Goal: Transaction & Acquisition: Obtain resource

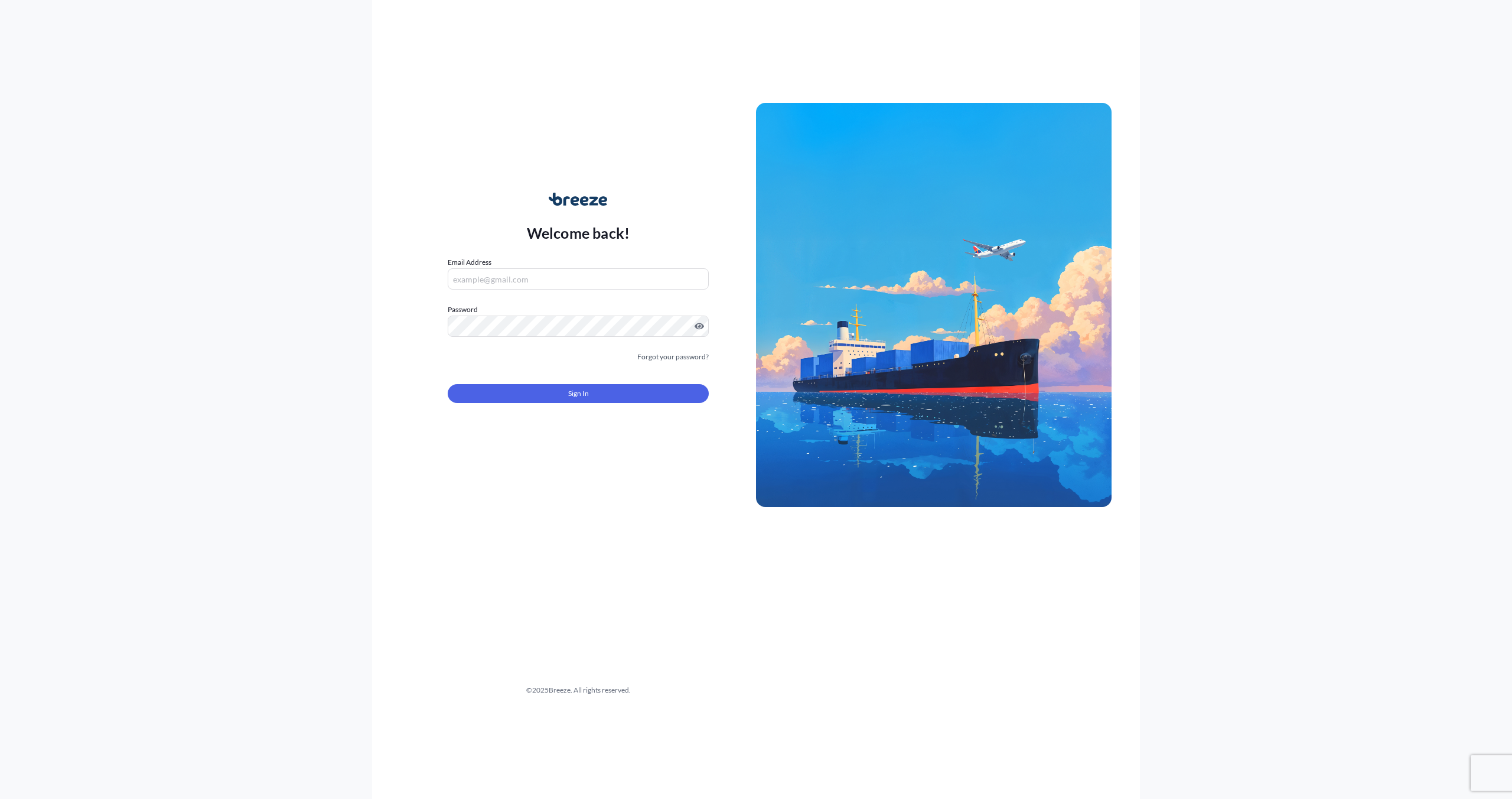
click at [525, 290] on form "Email Address Password Must include: Upper & lower case letters Symbols (!@#$) …" at bounding box center [578, 336] width 261 height 161
click at [526, 285] on input "Email Address" at bounding box center [578, 278] width 261 height 22
type input "[EMAIL_ADDRESS][DOMAIN_NAME]"
click at [570, 383] on div "Sign In" at bounding box center [578, 390] width 261 height 26
click at [570, 393] on span "Sign In" at bounding box center [579, 393] width 21 height 12
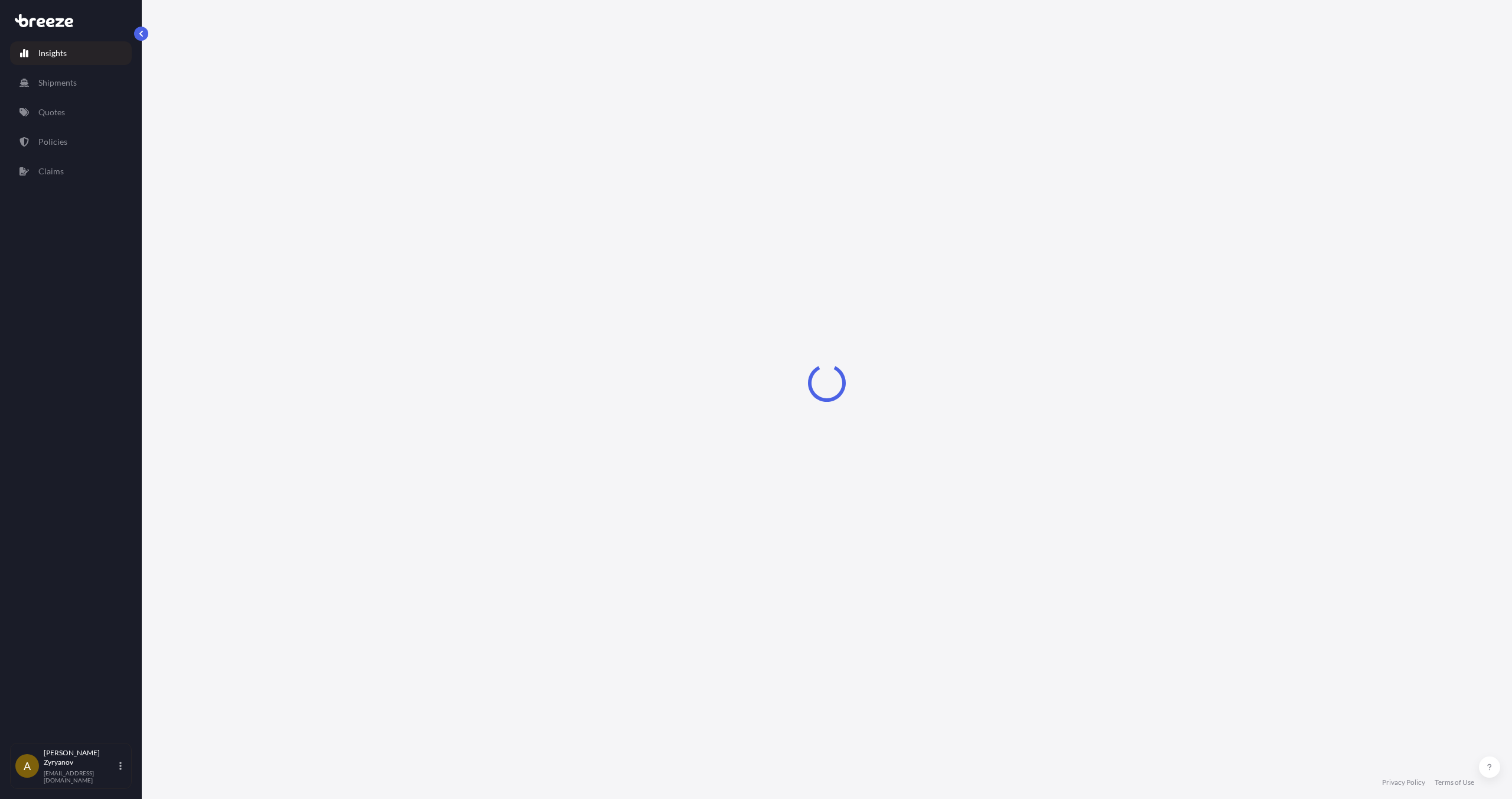
select select "2025"
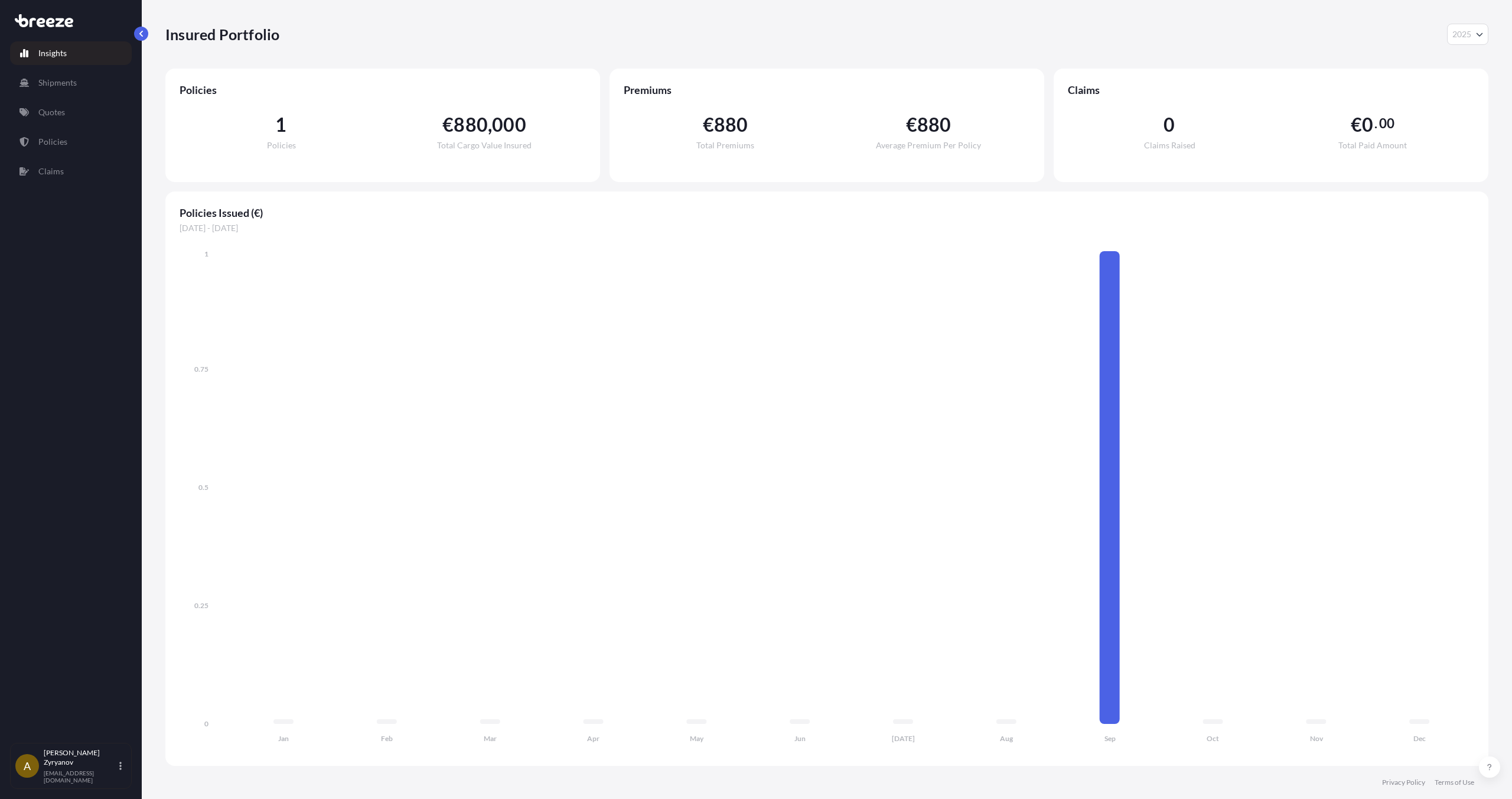
click at [71, 54] on link "Insights" at bounding box center [70, 53] width 122 height 24
click at [66, 109] on link "Quotes" at bounding box center [70, 112] width 122 height 24
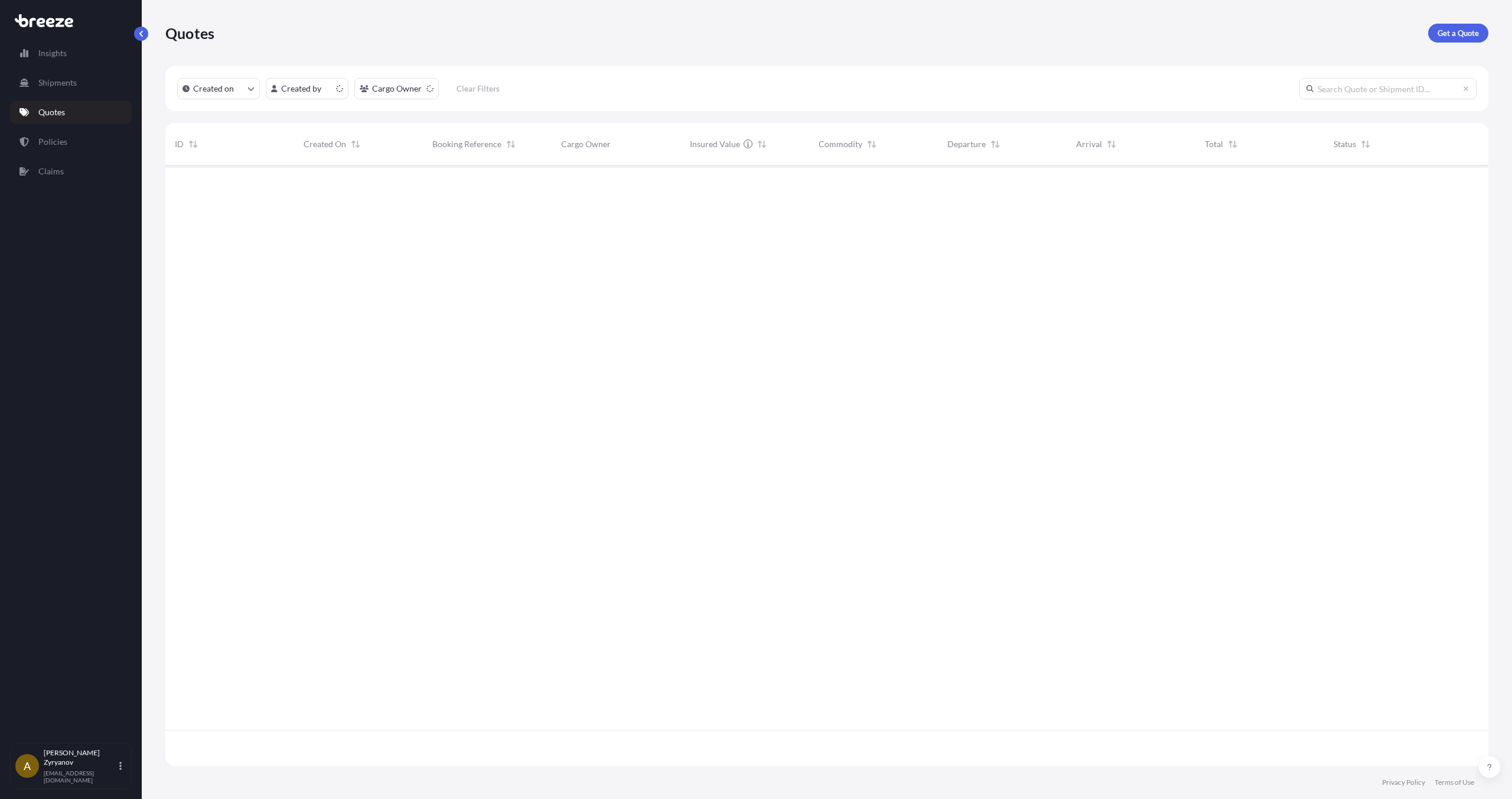
scroll to position [607, 1323]
click at [1447, 29] on p "Get a Quote" at bounding box center [1458, 33] width 41 height 12
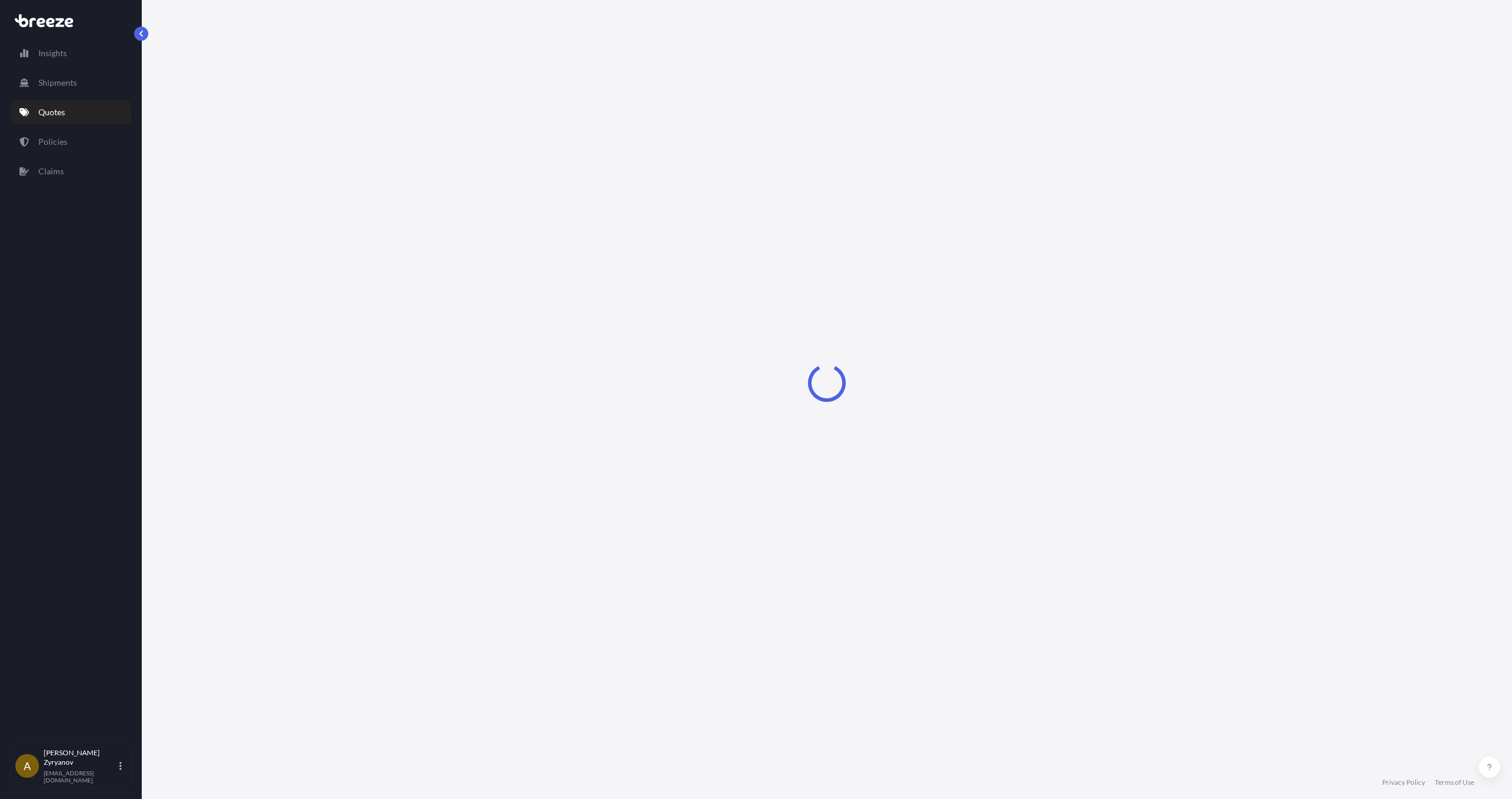
select select "Road"
select select "1"
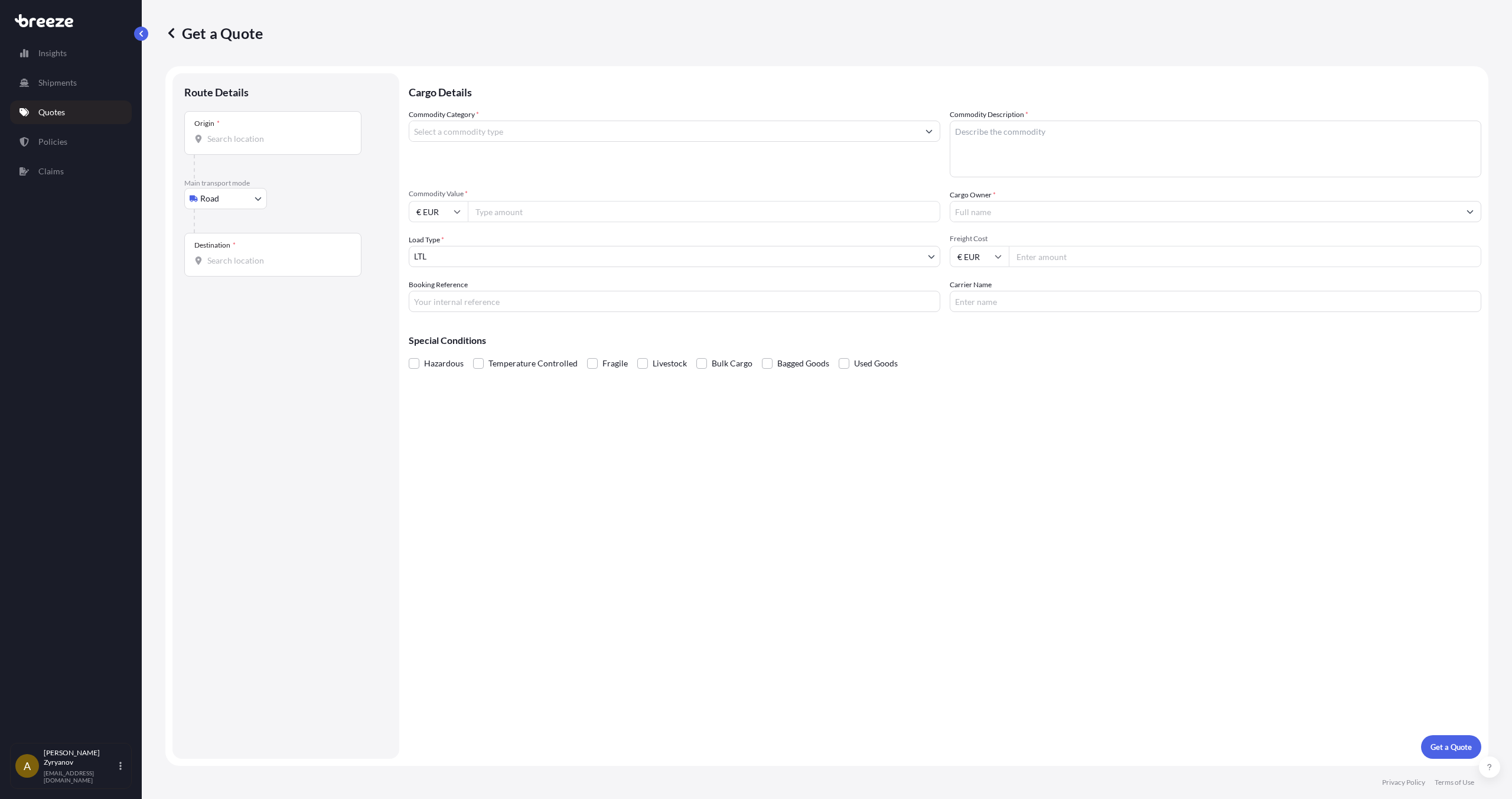
click at [279, 143] on input "Origin *" at bounding box center [277, 139] width 139 height 12
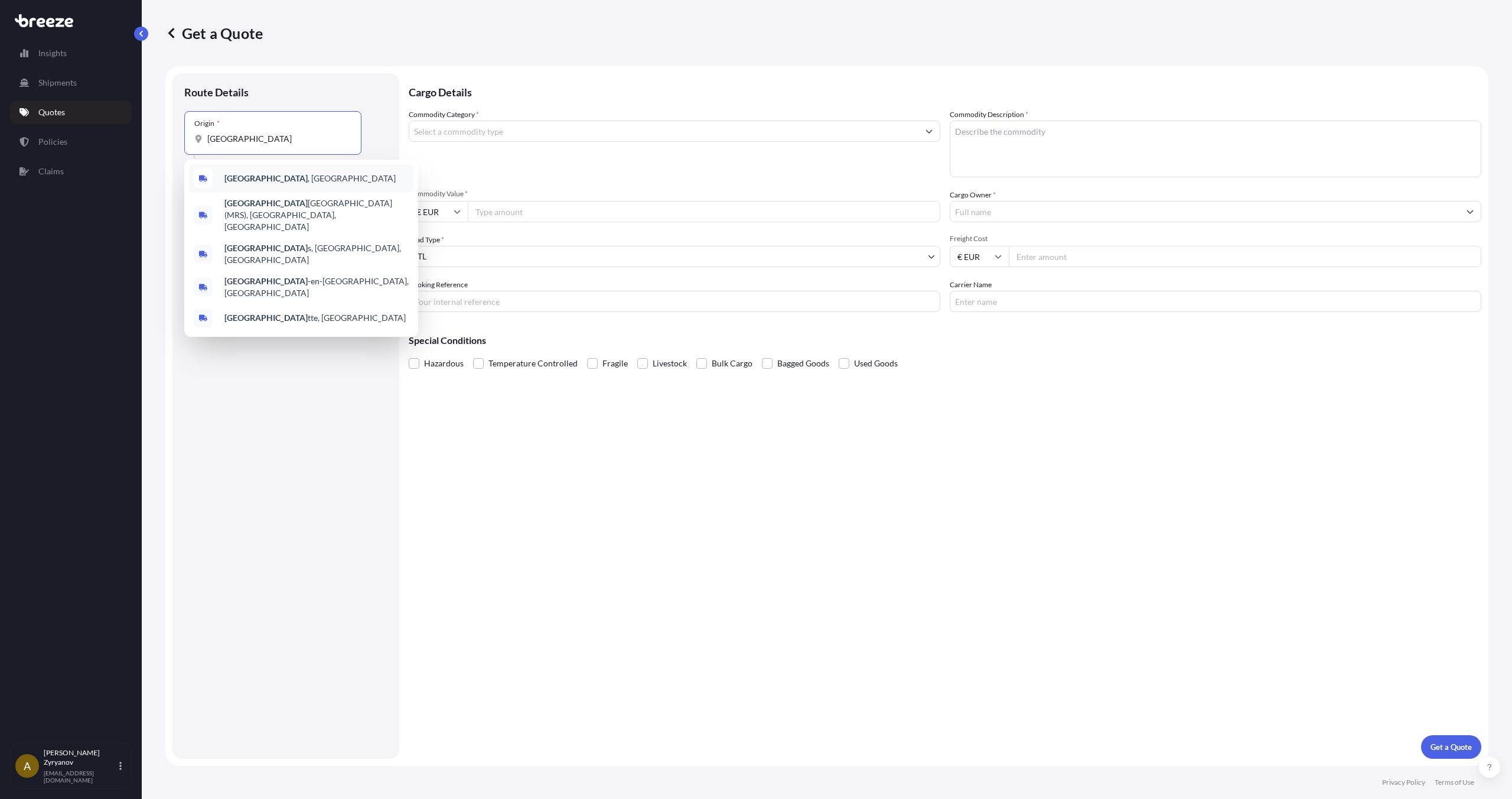
click at [278, 179] on span "[GEOGRAPHIC_DATA] , [GEOGRAPHIC_DATA]" at bounding box center [310, 178] width 171 height 12
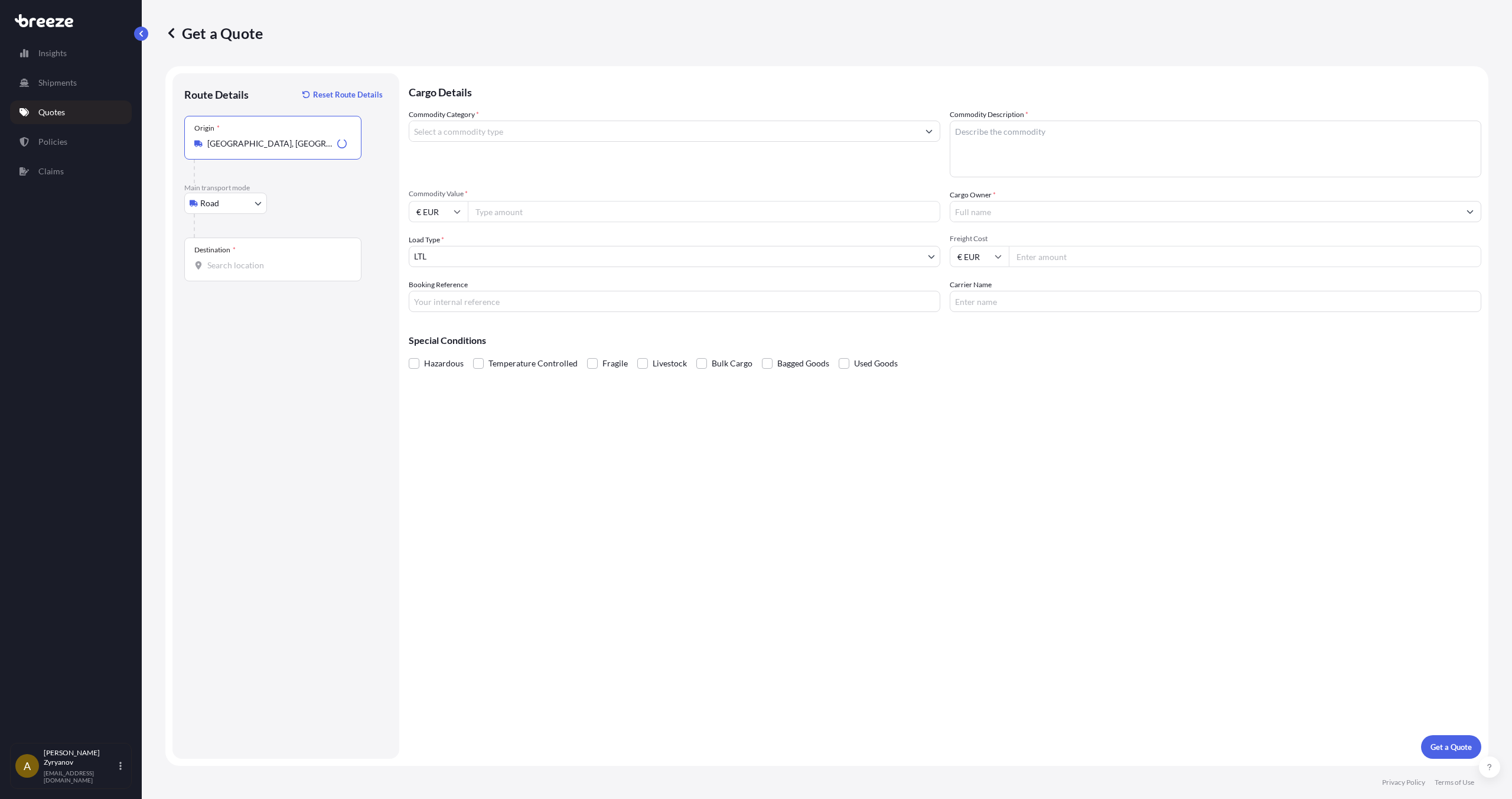
type input "[GEOGRAPHIC_DATA], [GEOGRAPHIC_DATA]"
click at [244, 209] on body "5 options available. 1 option available. 0 options available. 5 options availab…" at bounding box center [756, 400] width 1512 height 799
click at [282, 248] on div "Destination *" at bounding box center [273, 259] width 177 height 44
click at [282, 260] on input "Destination *" at bounding box center [277, 265] width 139 height 12
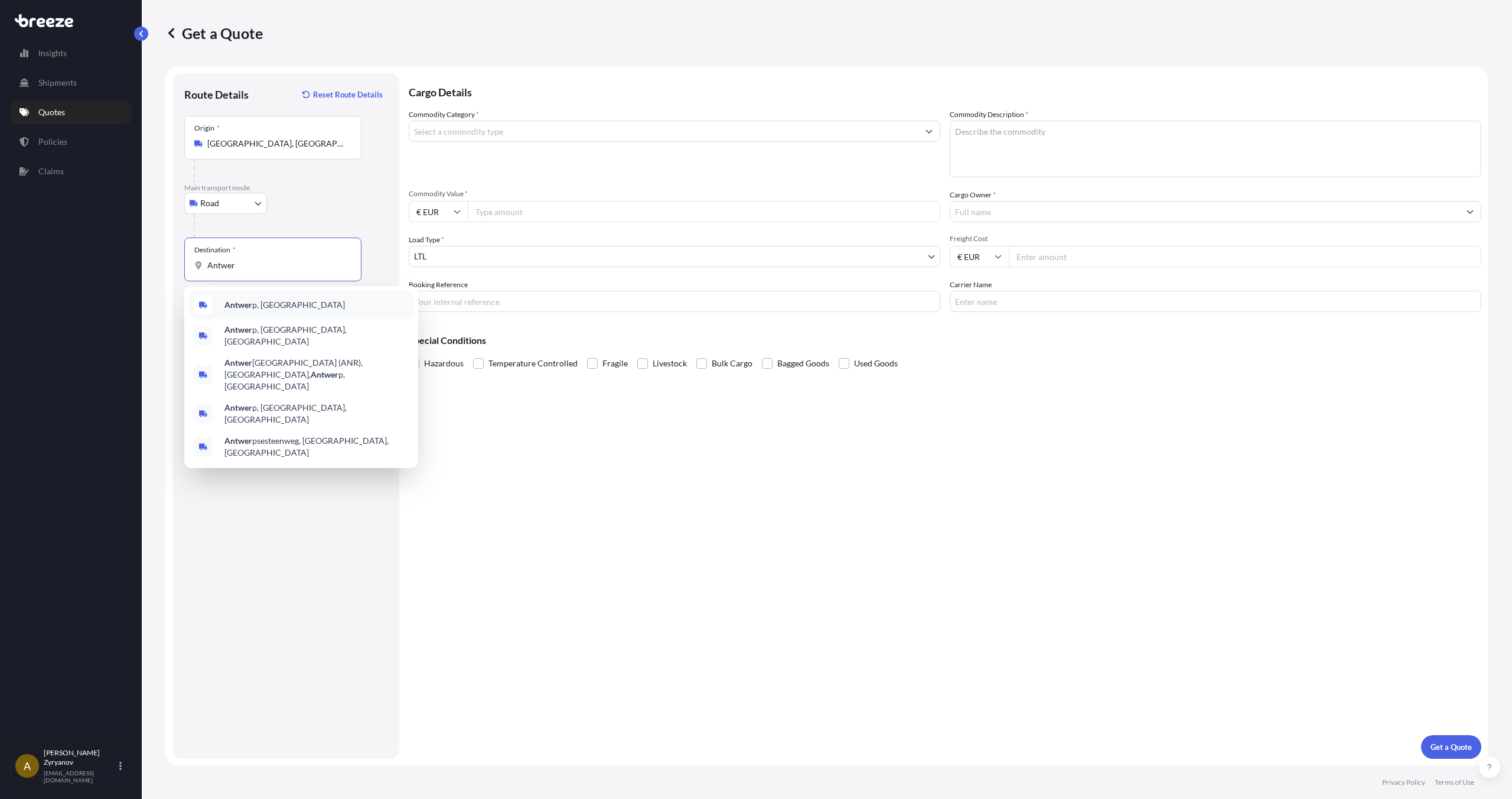
click at [300, 299] on div "Antwer p, [GEOGRAPHIC_DATA]" at bounding box center [301, 305] width 225 height 29
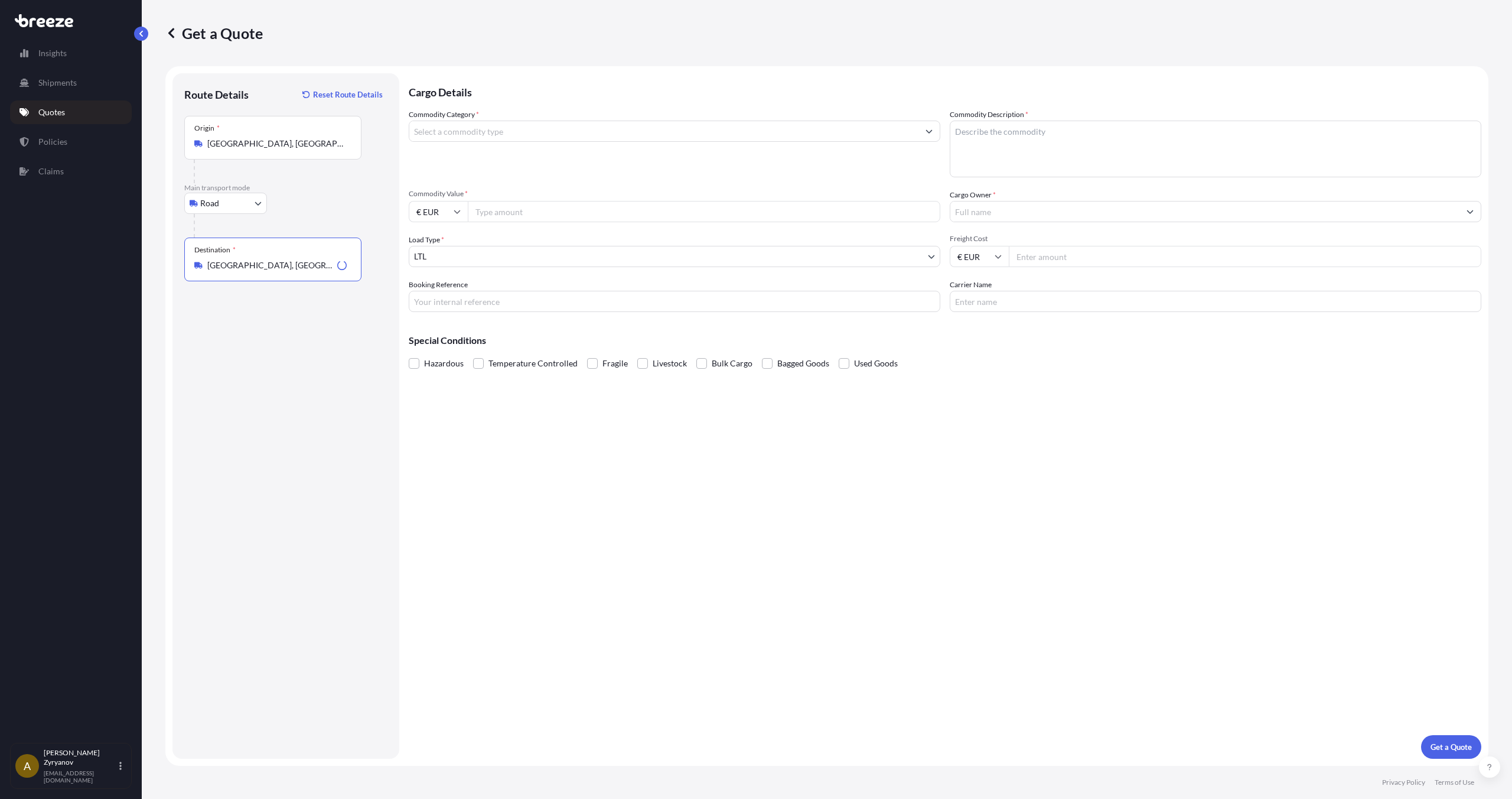
type input "[GEOGRAPHIC_DATA], [GEOGRAPHIC_DATA]"
click at [299, 301] on div "Route Details Reset Route Details Place of loading Road Road Rail Origin * [GEO…" at bounding box center [286, 416] width 203 height 662
click at [255, 265] on input "[GEOGRAPHIC_DATA], [GEOGRAPHIC_DATA]" at bounding box center [277, 265] width 139 height 12
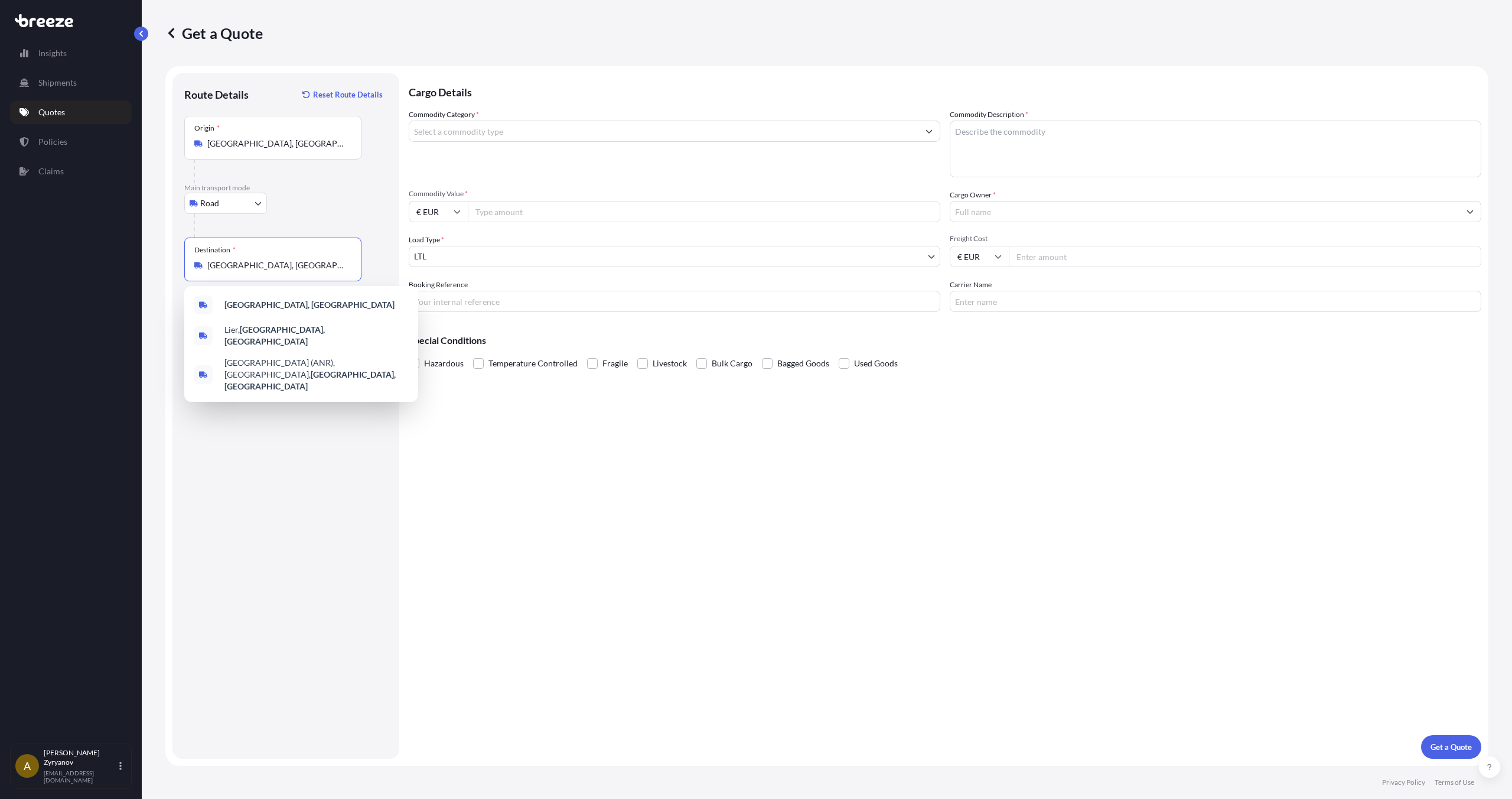
click at [248, 199] on body "3 options available. Insights Shipments Quotes Policies Claims A [PERSON_NAME] …" at bounding box center [756, 400] width 1512 height 799
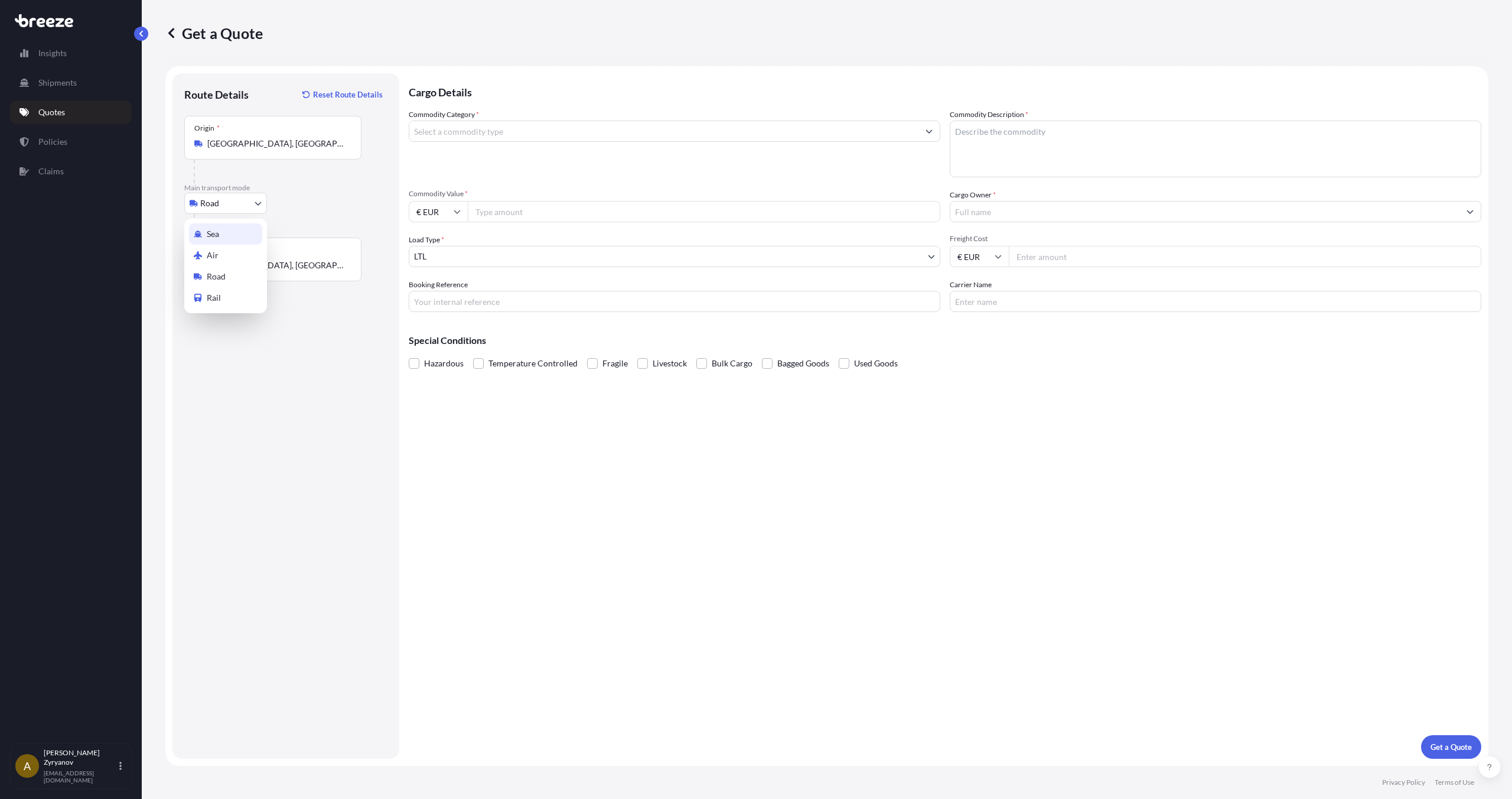
click at [239, 241] on div "Sea" at bounding box center [225, 234] width 73 height 22
select select "Sea"
click at [254, 141] on input "Place of loading" at bounding box center [277, 143] width 139 height 12
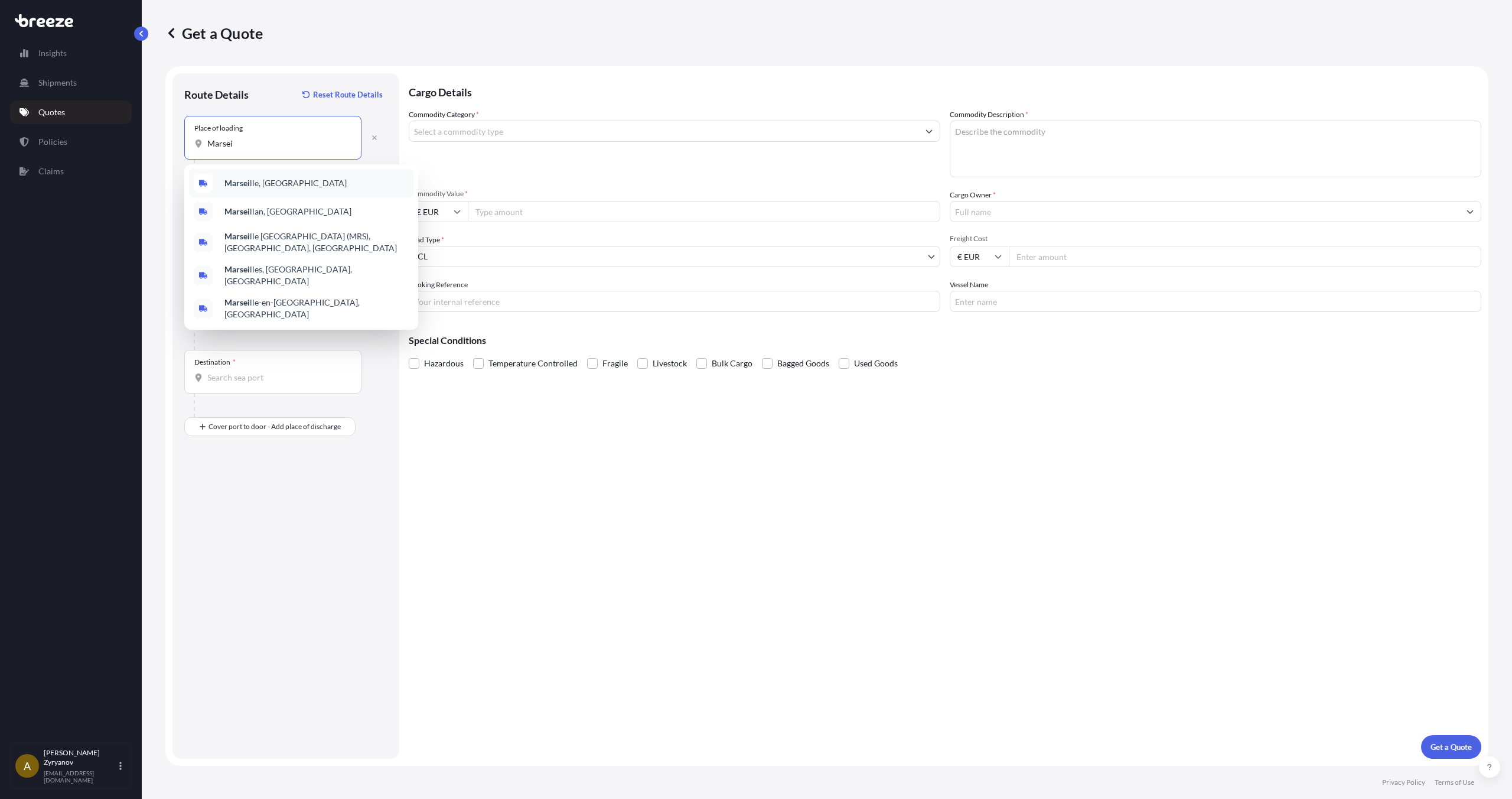
click at [262, 178] on span "Marsei lle, [GEOGRAPHIC_DATA]" at bounding box center [286, 183] width 122 height 12
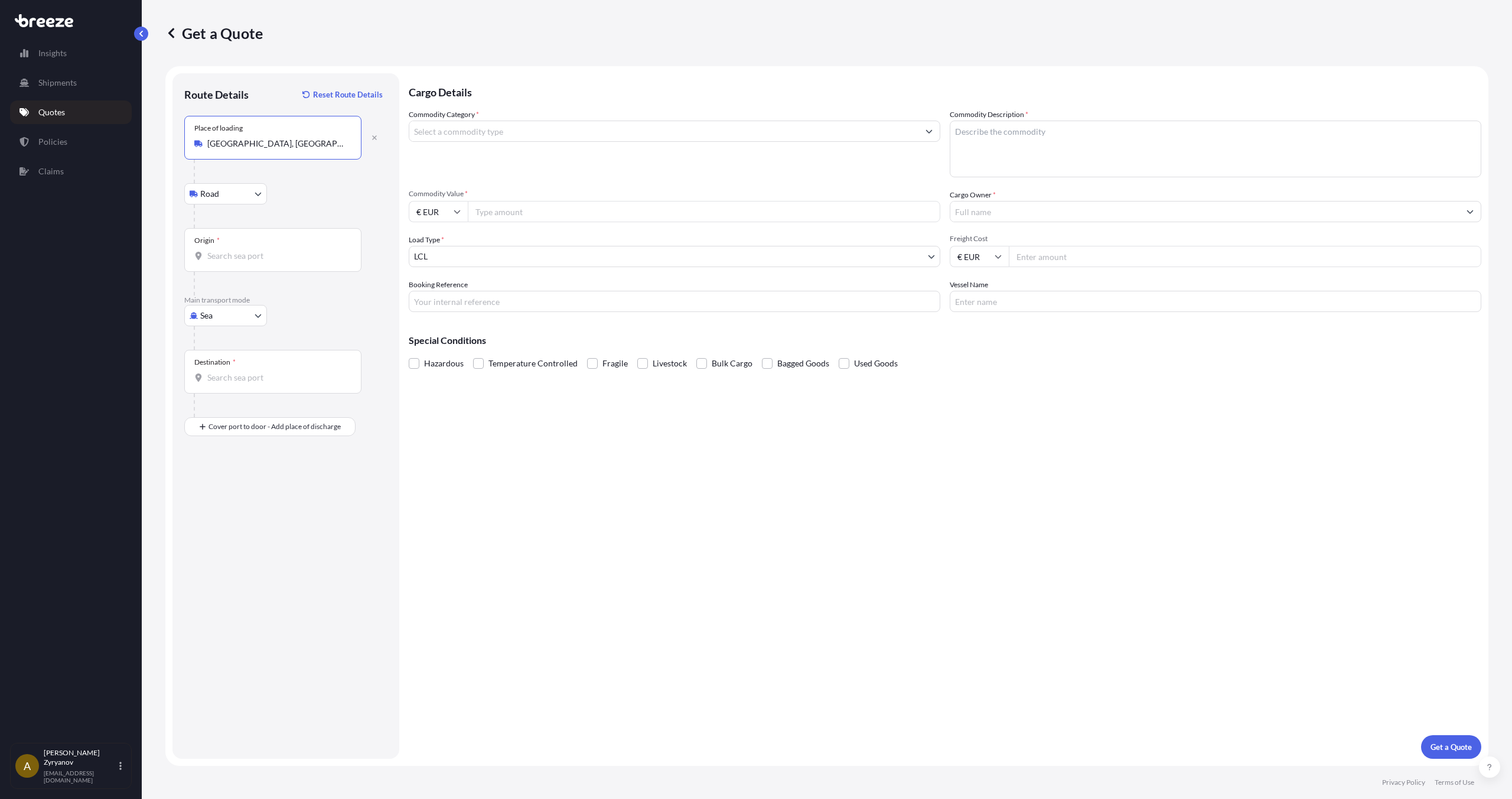
type input "[GEOGRAPHIC_DATA], [GEOGRAPHIC_DATA]"
click at [260, 252] on input "Origin *" at bounding box center [277, 255] width 139 height 12
click at [285, 286] on div "BEANR - Antw erpen, [GEOGRAPHIC_DATA]" at bounding box center [301, 295] width 225 height 29
type input "BEANR - [GEOGRAPHIC_DATA], [GEOGRAPHIC_DATA]"
click at [262, 372] on input "Destination *" at bounding box center [277, 377] width 139 height 12
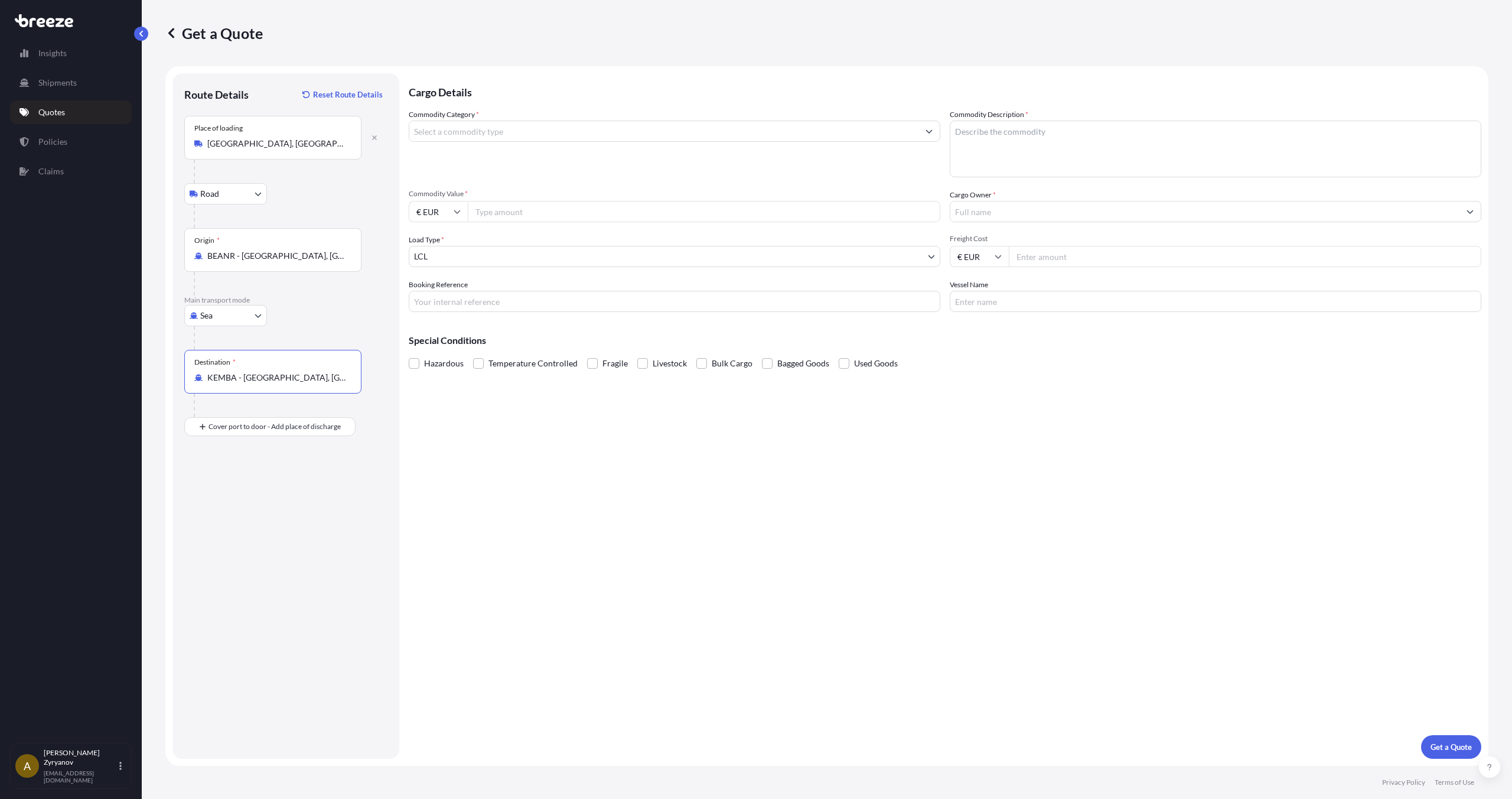
type input "KEMBA - [GEOGRAPHIC_DATA], [GEOGRAPHIC_DATA]"
click at [528, 129] on input "Commodity Category *" at bounding box center [664, 131] width 509 height 22
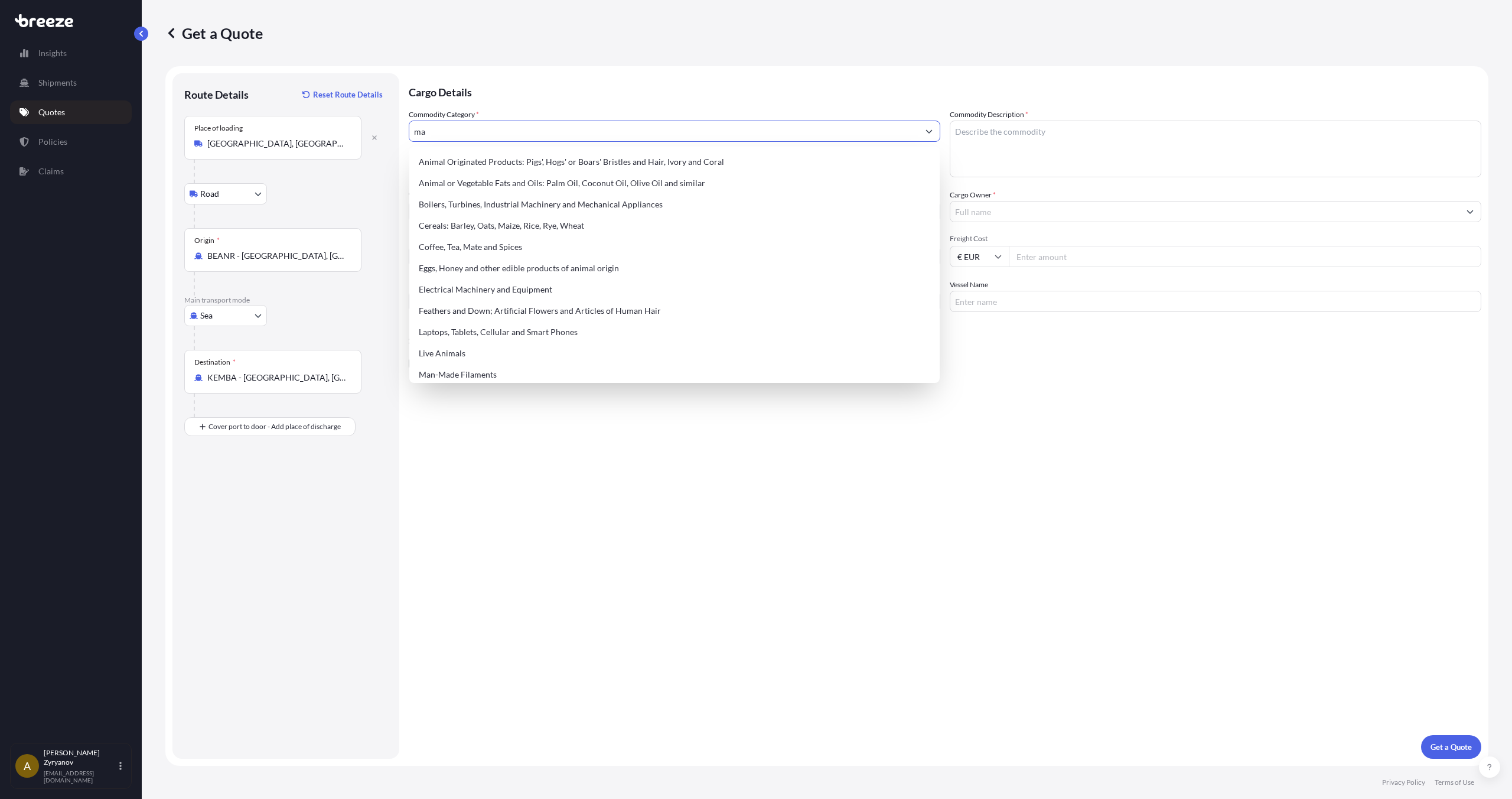
type input "m"
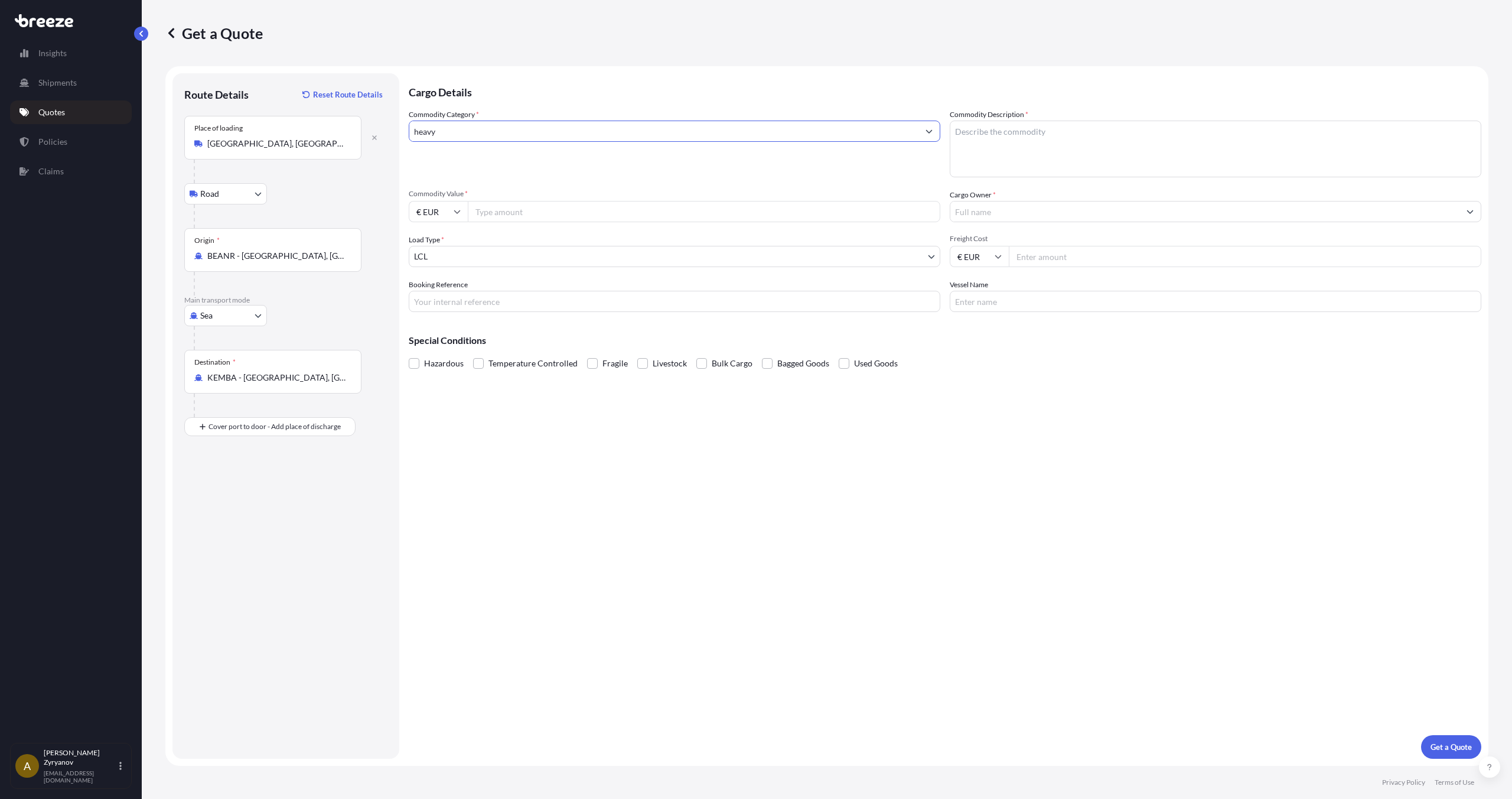
click at [549, 124] on input "heavy" at bounding box center [664, 131] width 509 height 22
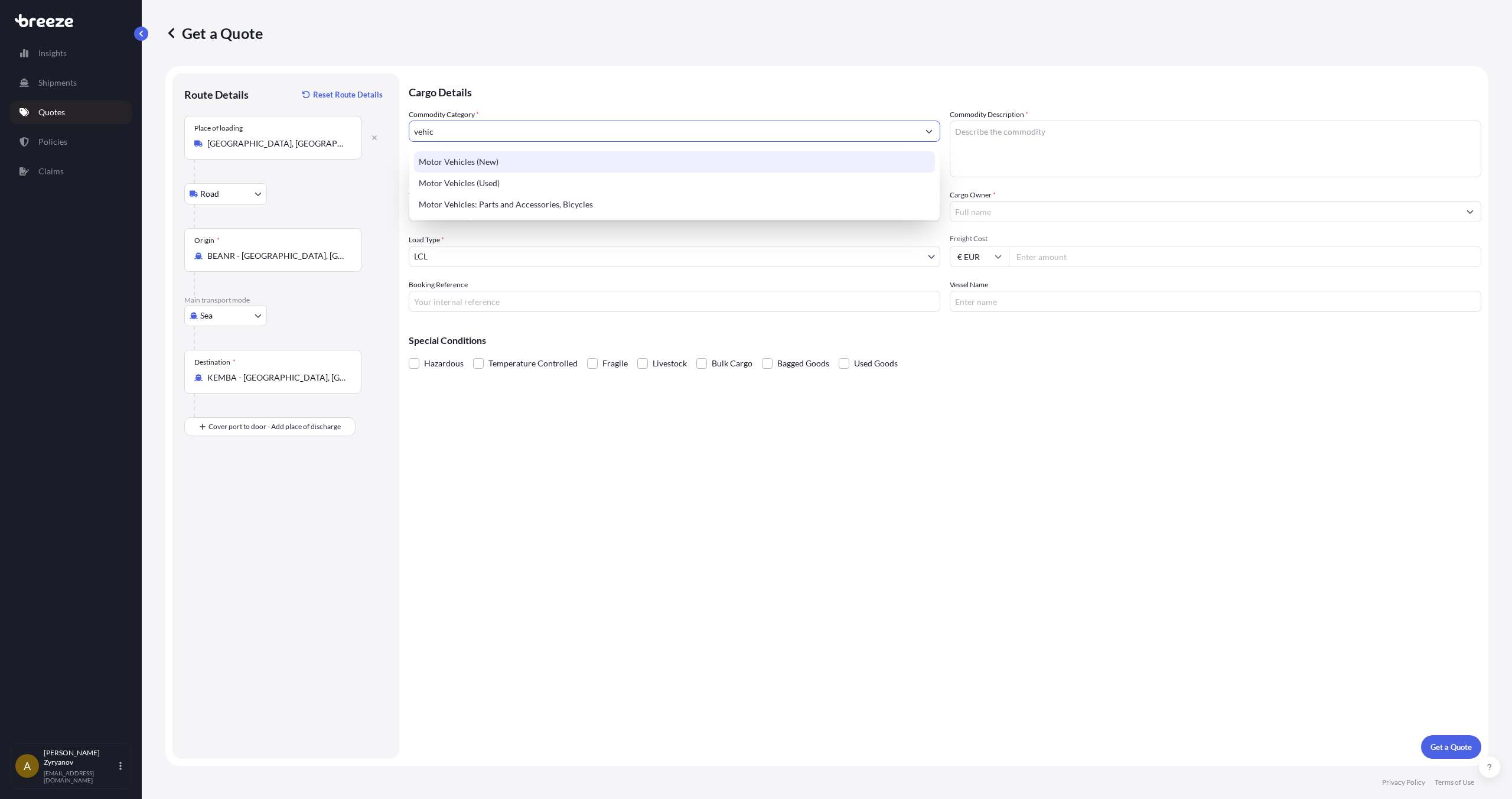
click at [543, 157] on div "Motor Vehicles (New)" at bounding box center [674, 161] width 521 height 22
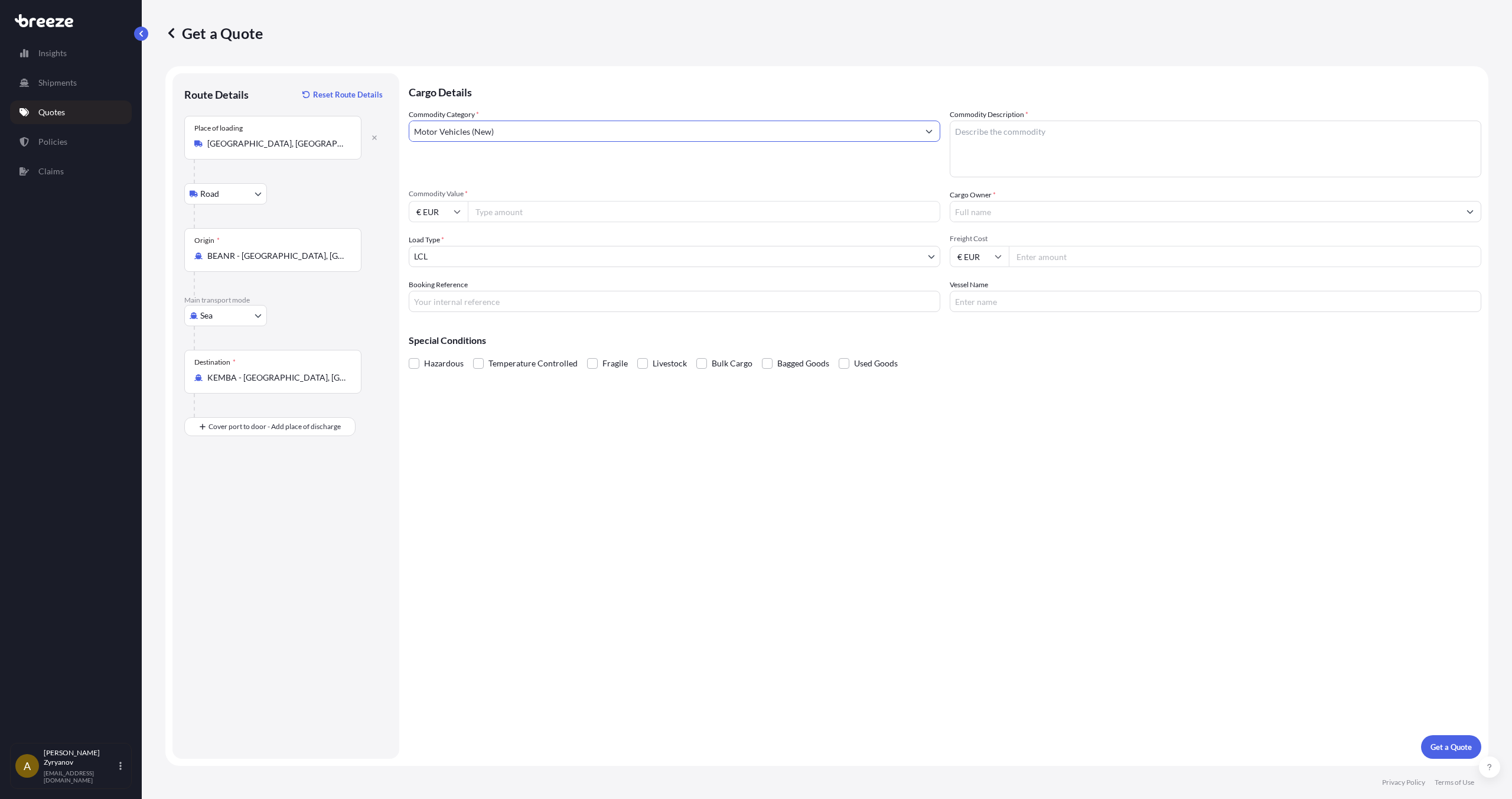
type input "Motor Vehicles (New)"
click at [1183, 128] on textarea "Commodity Description *" at bounding box center [1216, 148] width 532 height 56
click at [954, 130] on textarea "Renault trucks x2" at bounding box center [1216, 148] width 532 height 56
type textarea "new Renault trucks x2"
click at [545, 201] on input "Commodity Value *" at bounding box center [703, 212] width 472 height 22
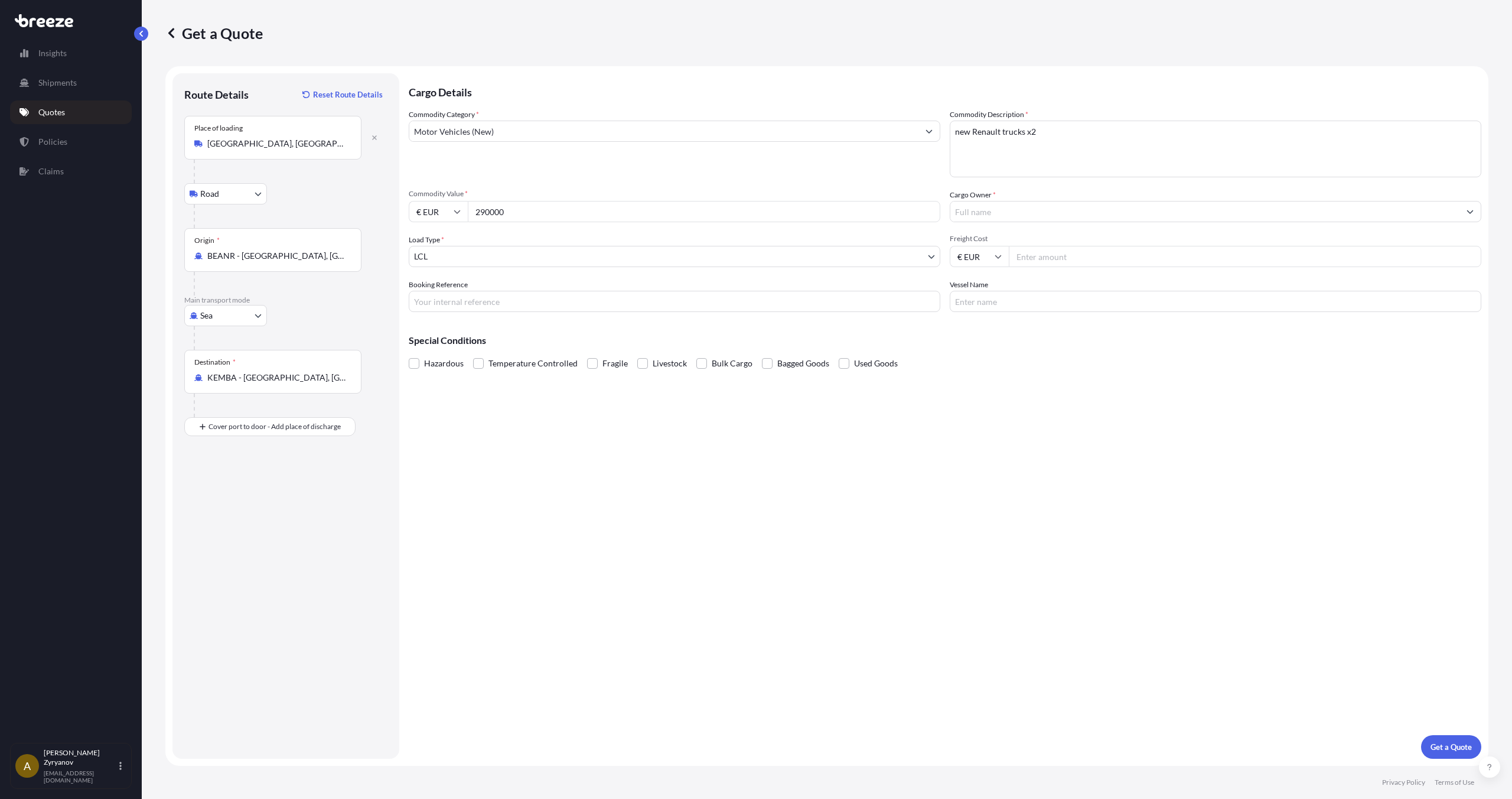
type input "290000"
click at [514, 184] on div "Commodity Category * Motor Vehicles (New) Commodity Description * new Renault t…" at bounding box center [945, 210] width 1073 height 203
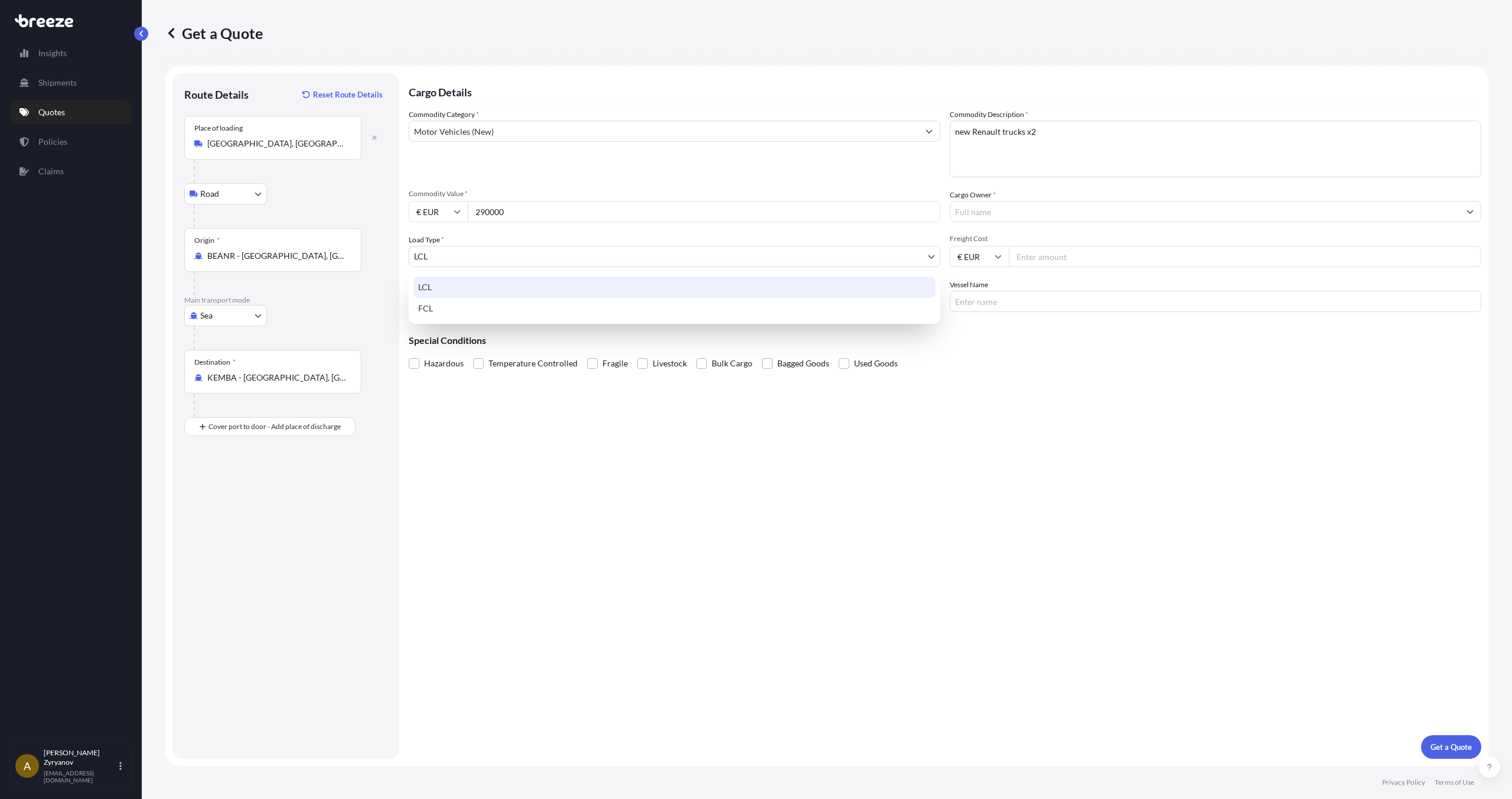
click at [502, 256] on body "Insights Shipments Quotes Policies Claims A [PERSON_NAME] [EMAIL_ADDRESS][DOMAI…" at bounding box center [756, 400] width 1512 height 799
click at [487, 303] on div "FCL" at bounding box center [674, 308] width 522 height 22
select select "2"
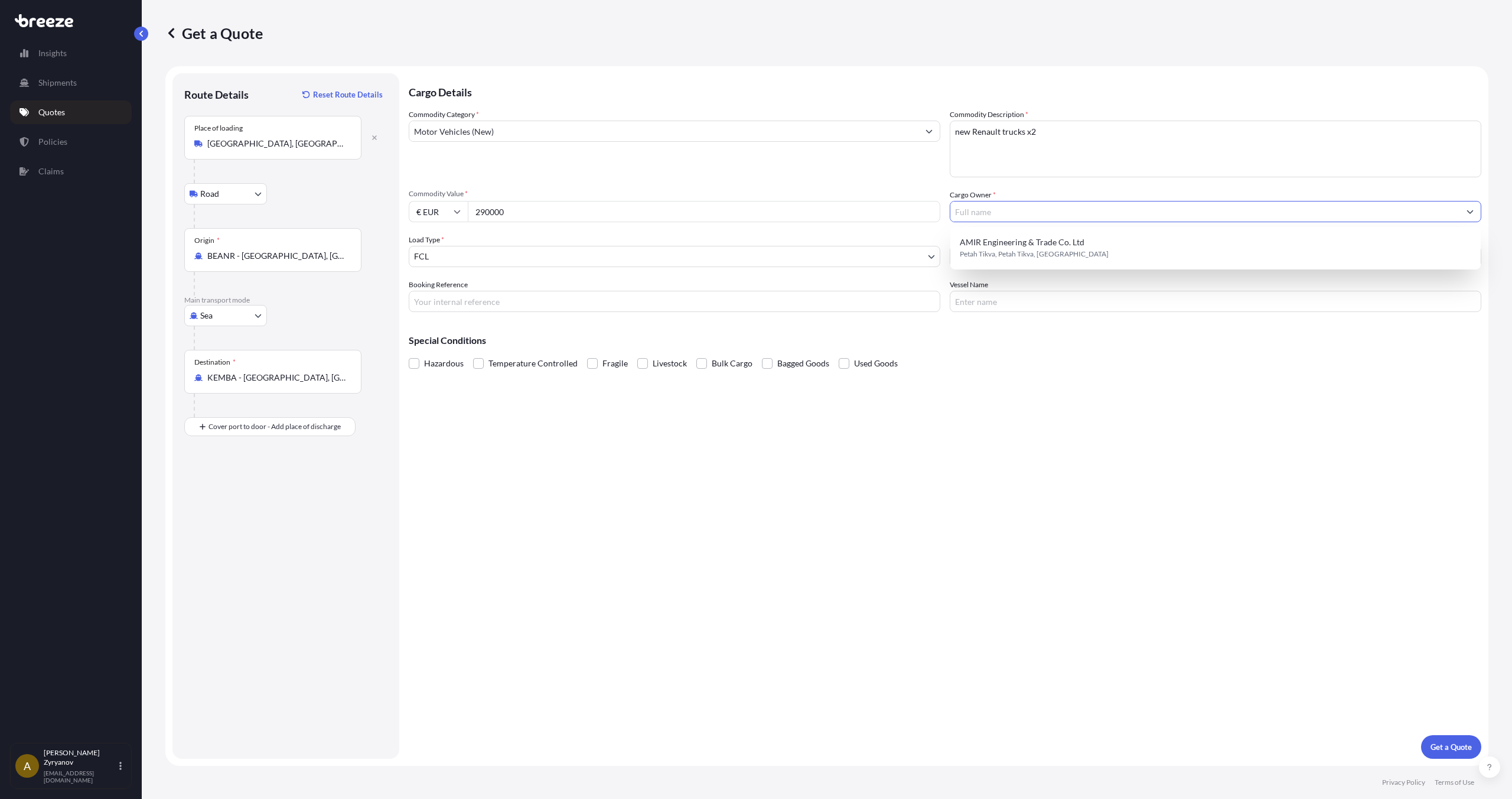
click at [1052, 216] on input "Cargo Owner *" at bounding box center [1205, 212] width 509 height 22
click at [1074, 191] on div "Cargo Owner *" at bounding box center [1216, 206] width 532 height 33
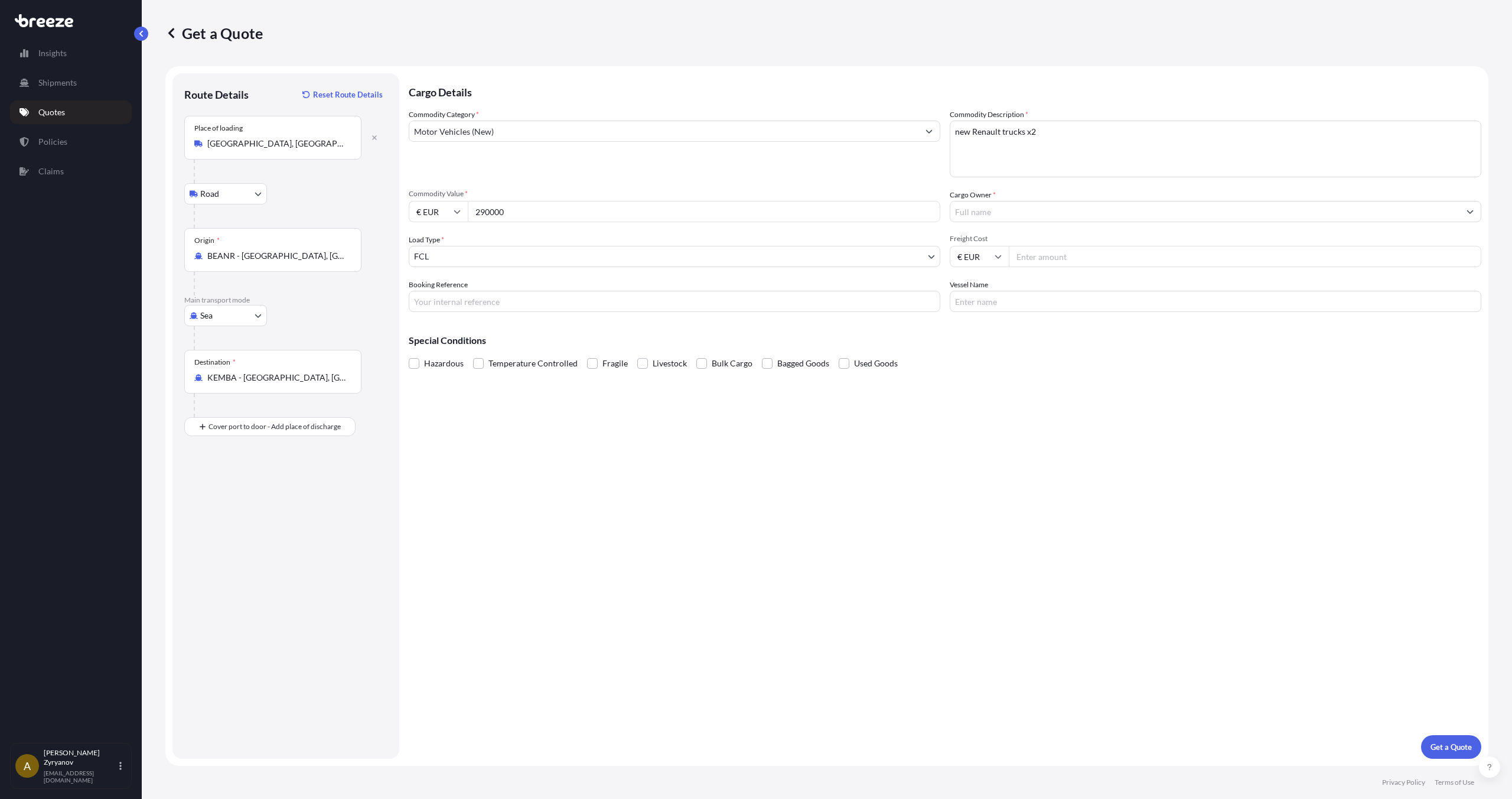
click at [1050, 213] on input "Cargo Owner *" at bounding box center [1205, 212] width 509 height 22
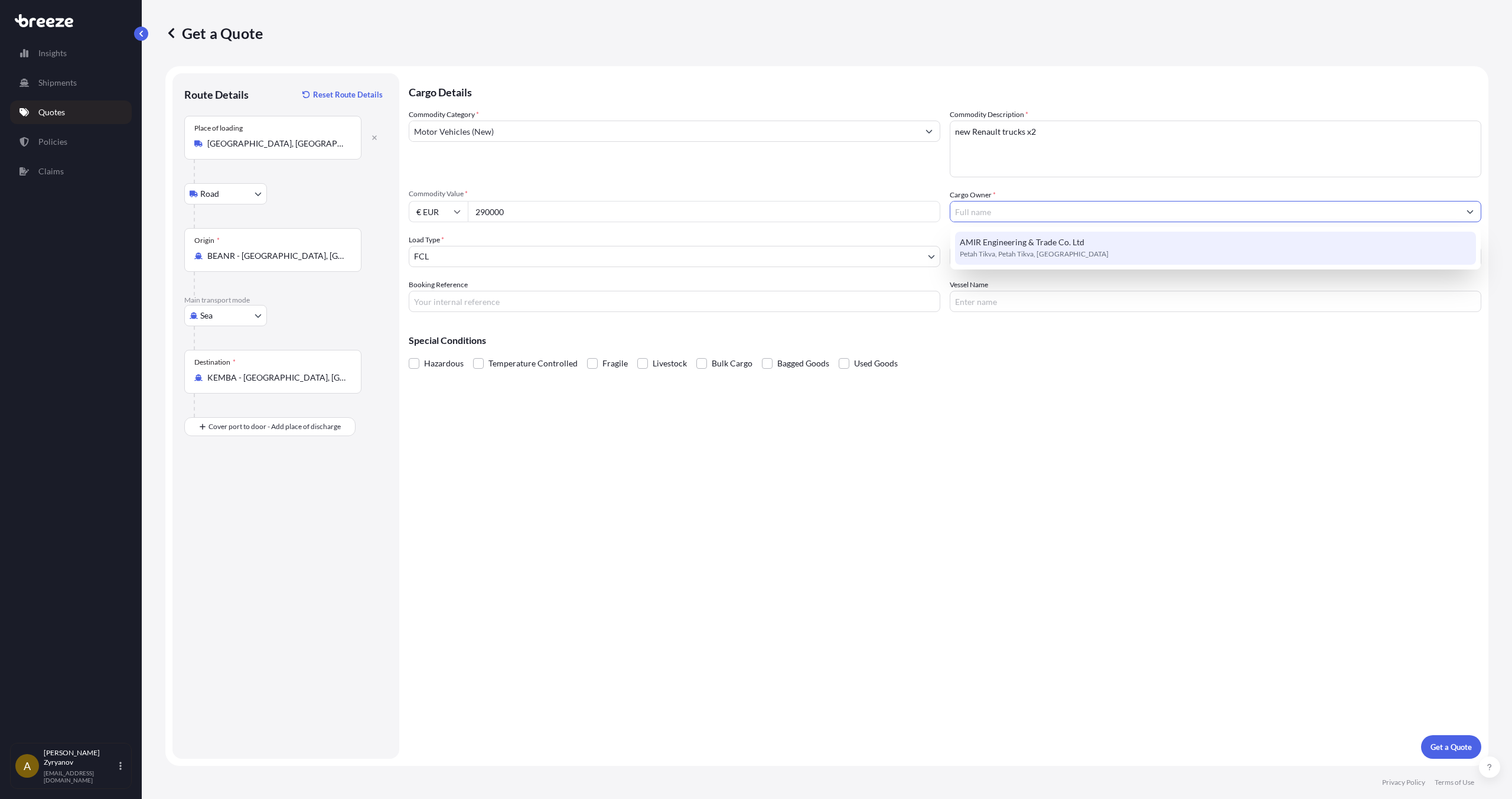
click at [701, 299] on input "Booking Reference" at bounding box center [674, 301] width 532 height 22
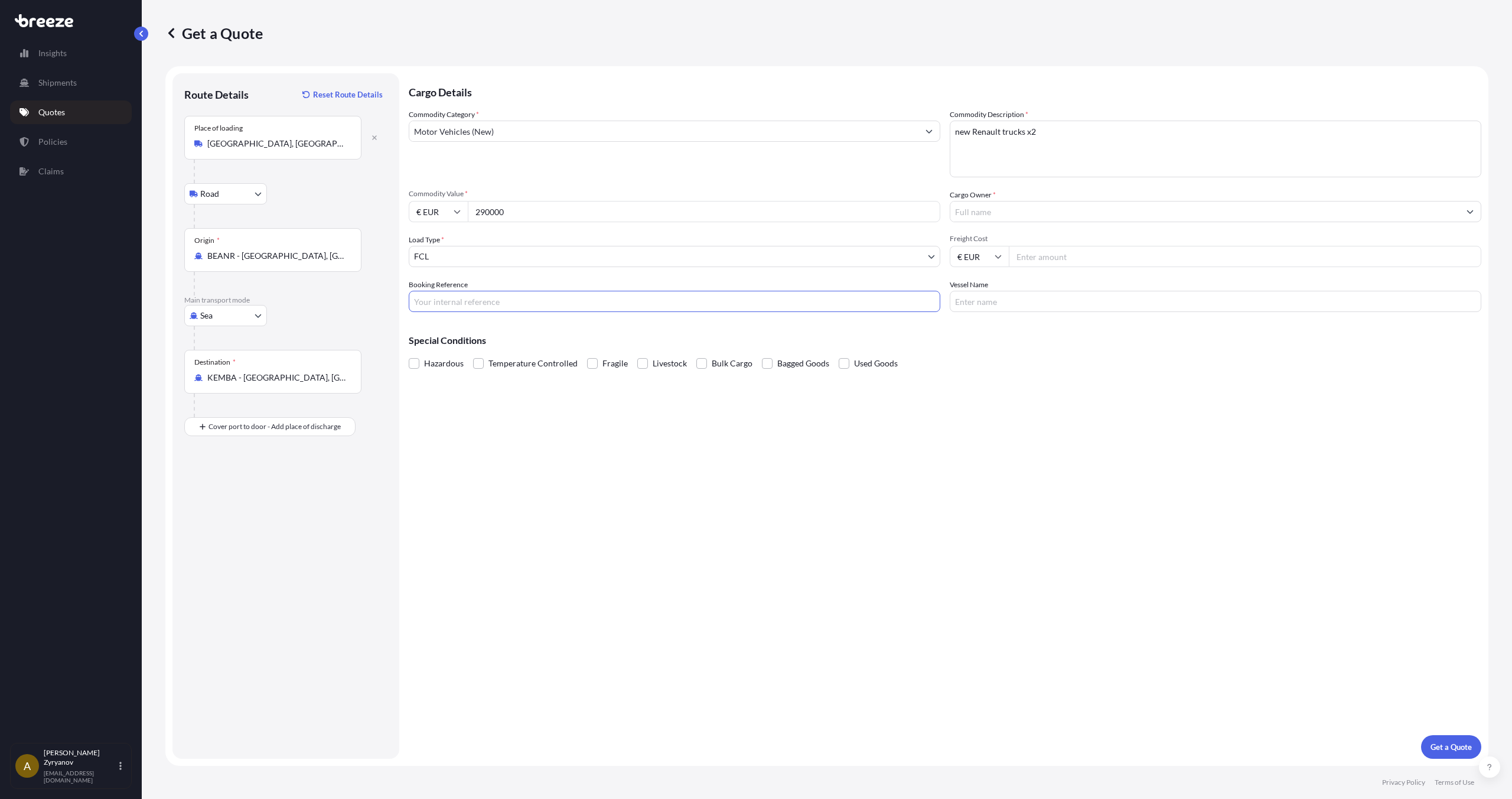
click at [1038, 216] on input "Cargo Owner *" at bounding box center [1205, 212] width 509 height 22
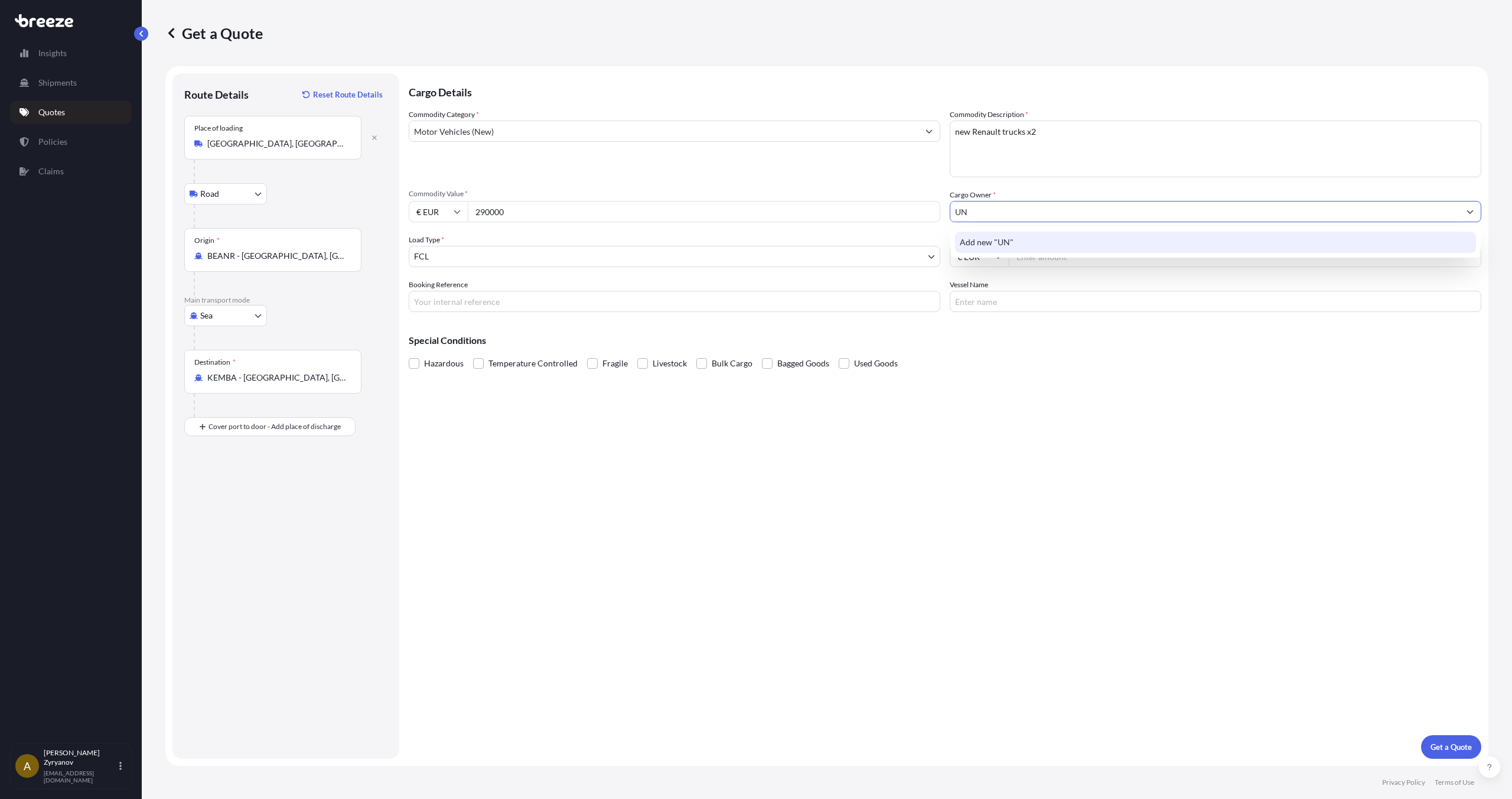
click at [1026, 239] on div "Add new "UN"" at bounding box center [1216, 242] width 521 height 22
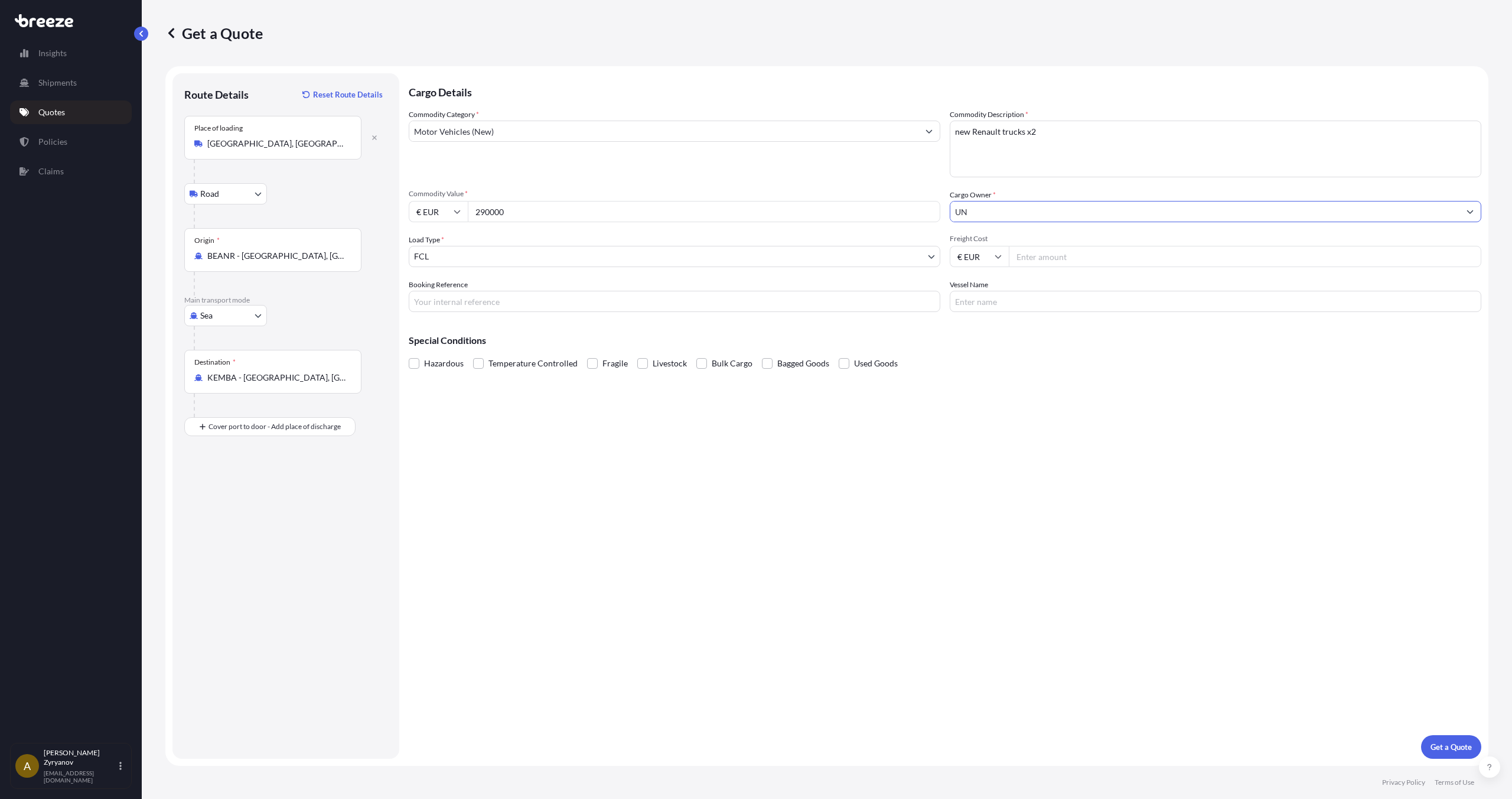
type input "UN"
click at [1048, 336] on p "Special Conditions" at bounding box center [945, 340] width 1073 height 10
click at [1449, 744] on p "Get a Quote" at bounding box center [1451, 747] width 41 height 12
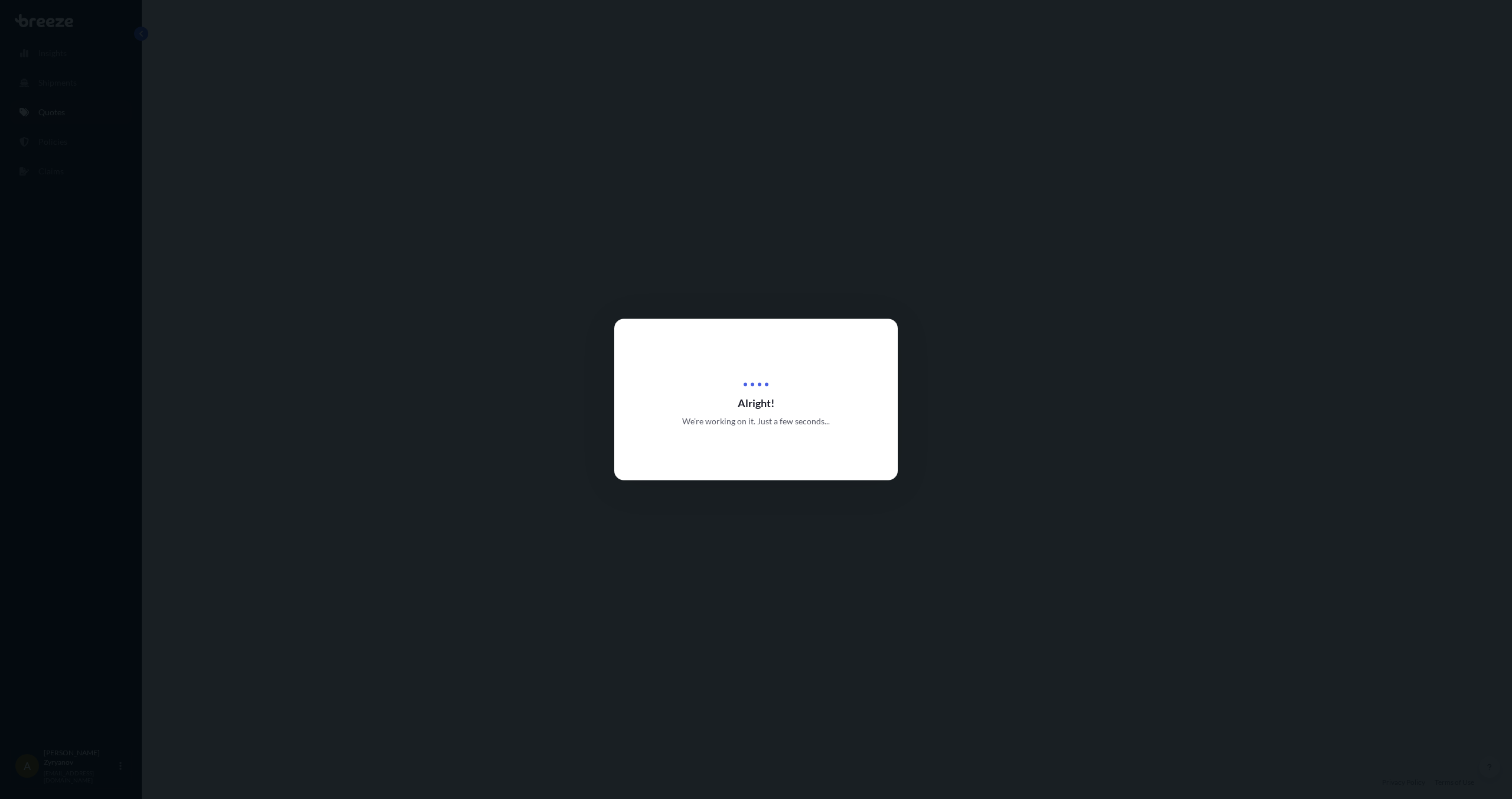
select select "Road"
select select "Sea"
select select "2"
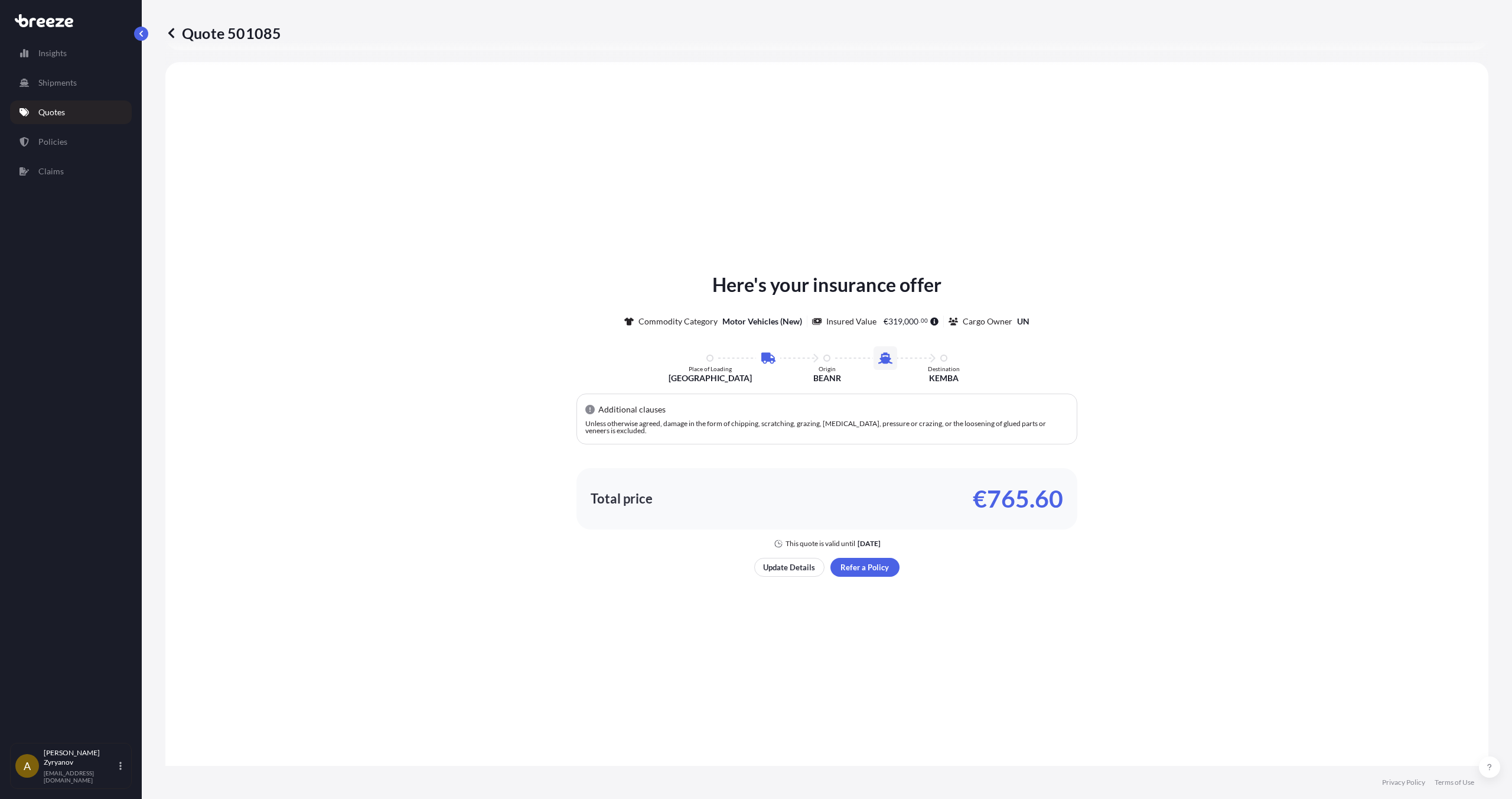
scroll to position [403, 0]
click at [799, 562] on p "Update Details" at bounding box center [789, 564] width 52 height 12
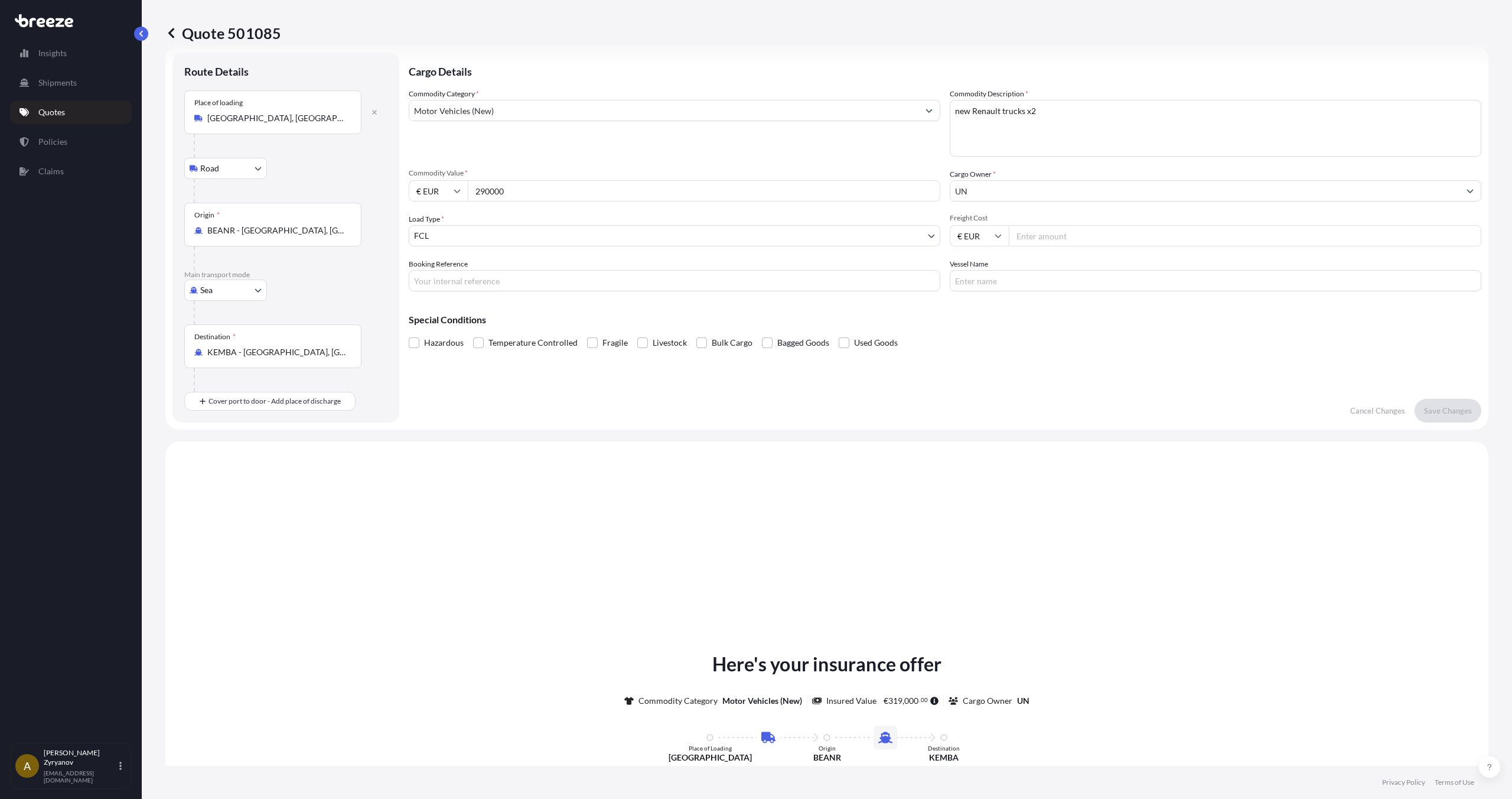
scroll to position [19, 0]
click at [712, 343] on span "Bulk Cargo" at bounding box center [732, 344] width 41 height 17
click at [697, 335] on input "Bulk Cargo" at bounding box center [697, 335] width 0 height 0
click at [1133, 127] on textarea "new Renault trucks x2" at bounding box center [1216, 129] width 532 height 56
type textarea "new Renault trucks x2 . OOG"
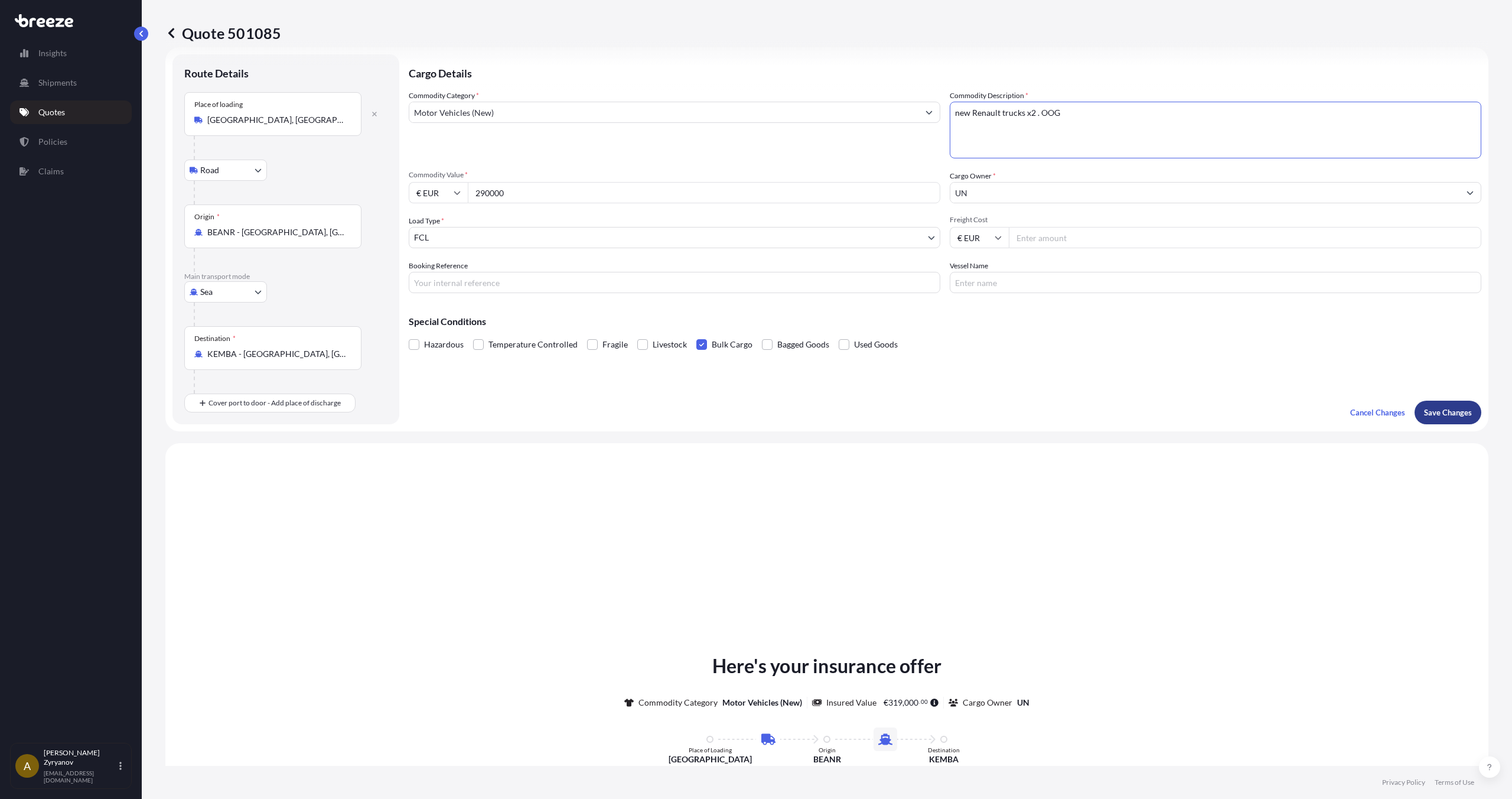
click at [1448, 409] on p "Save Changes" at bounding box center [1448, 412] width 48 height 12
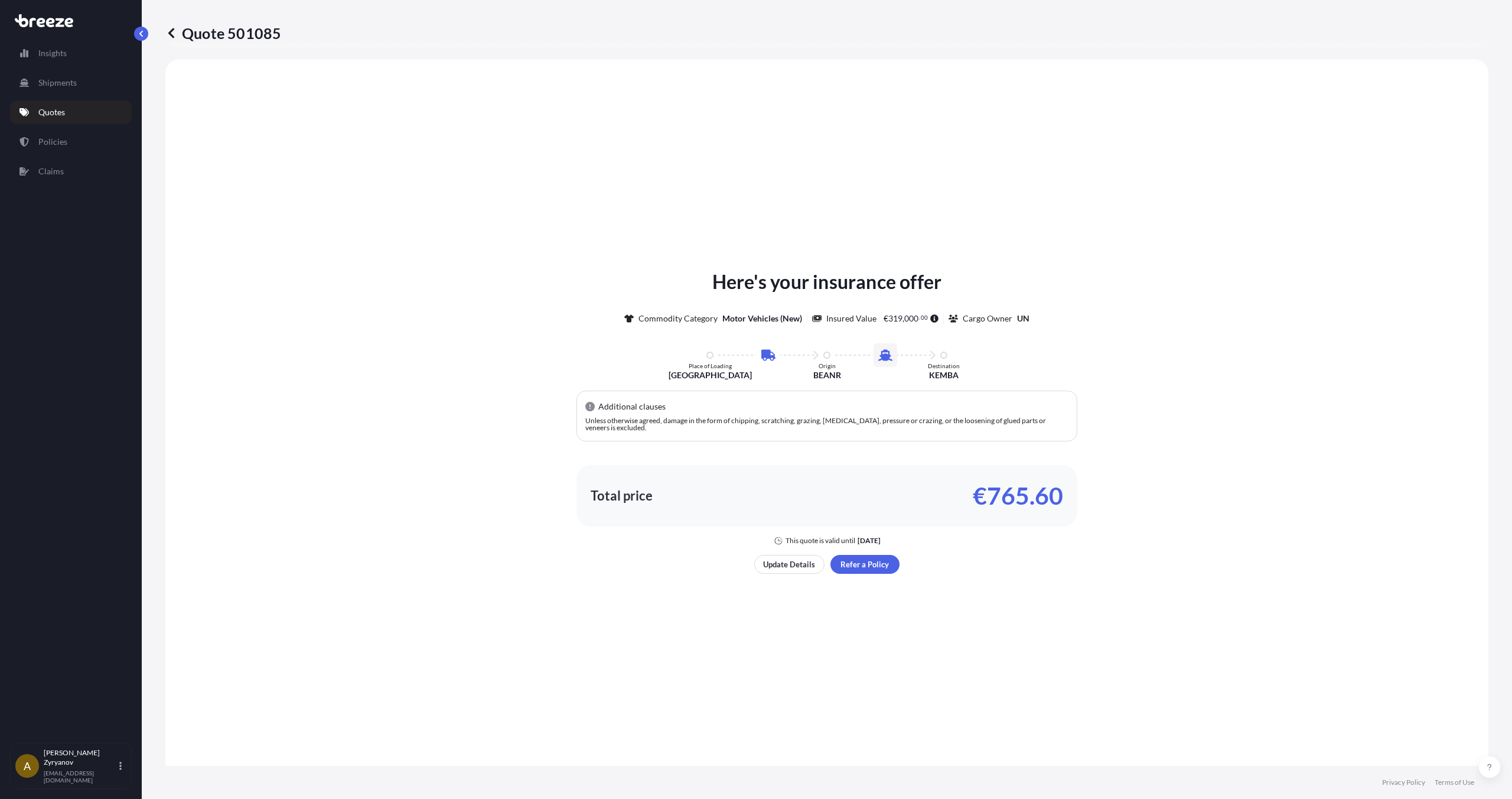
select select "Road"
select select "Sea"
select select "2"
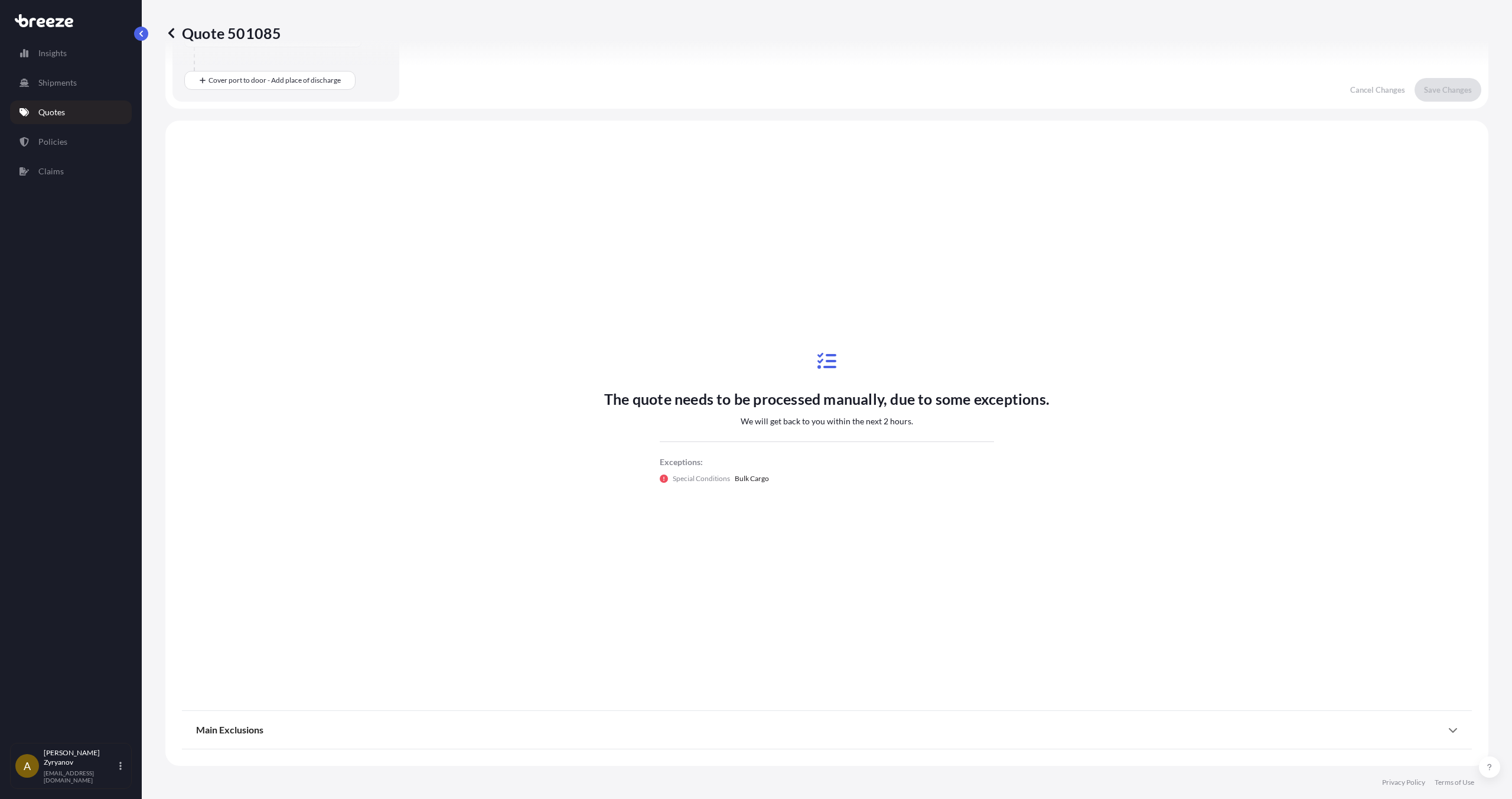
scroll to position [342, 0]
